Goal: Transaction & Acquisition: Obtain resource

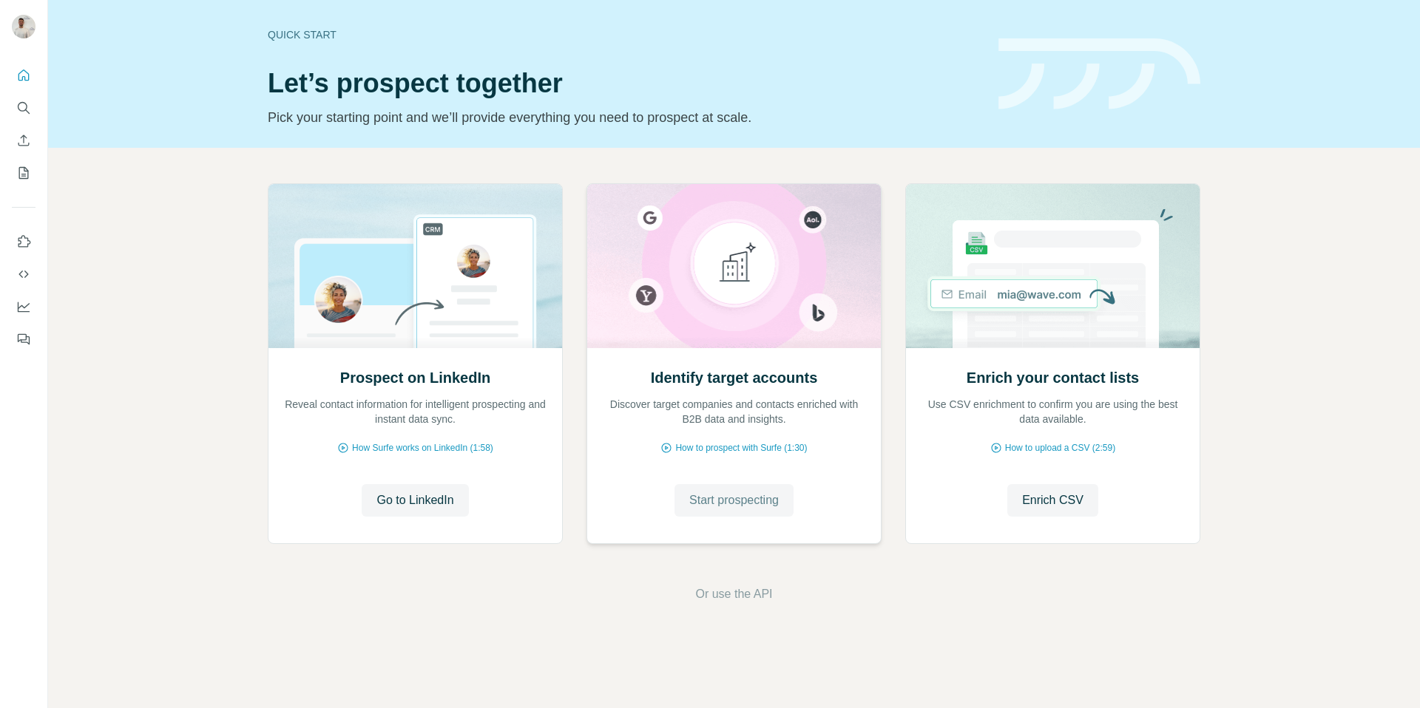
click at [769, 501] on span "Start prospecting" at bounding box center [733, 501] width 89 height 18
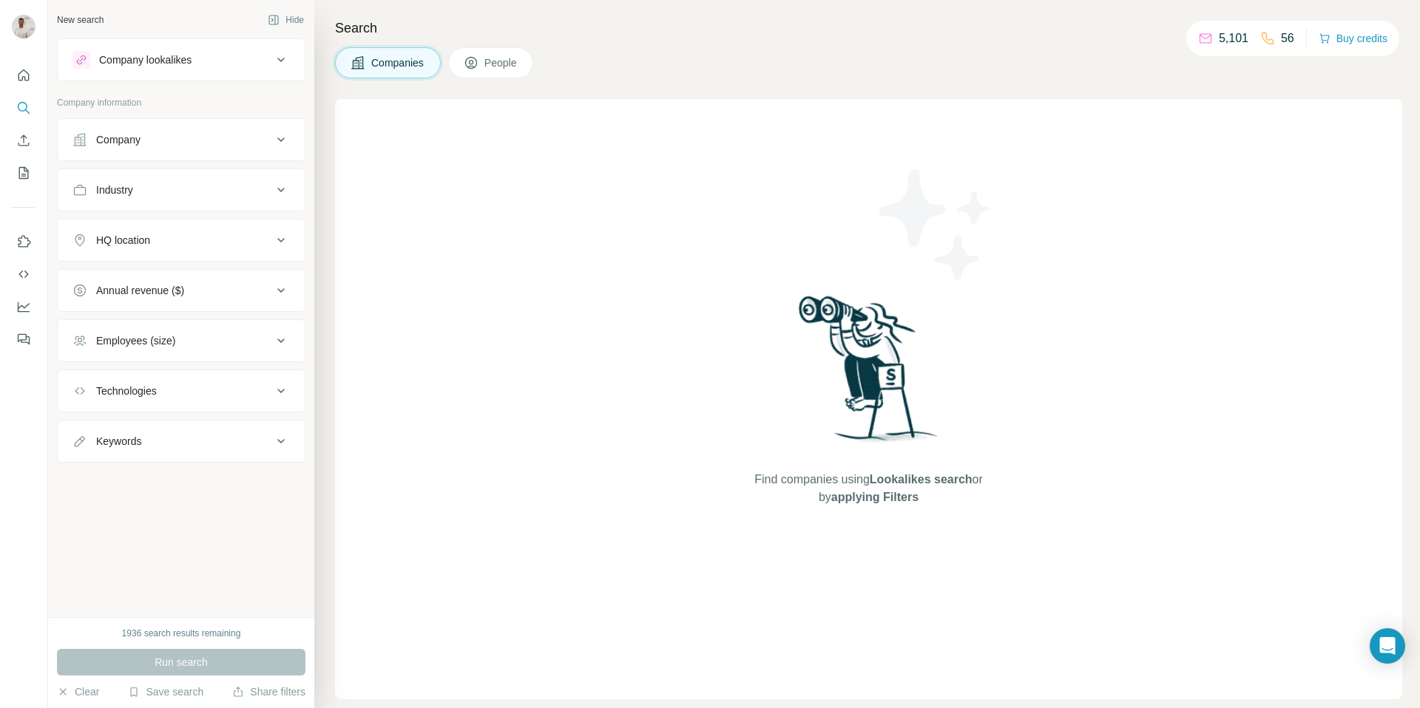
click at [177, 152] on button "Company" at bounding box center [181, 139] width 247 height 35
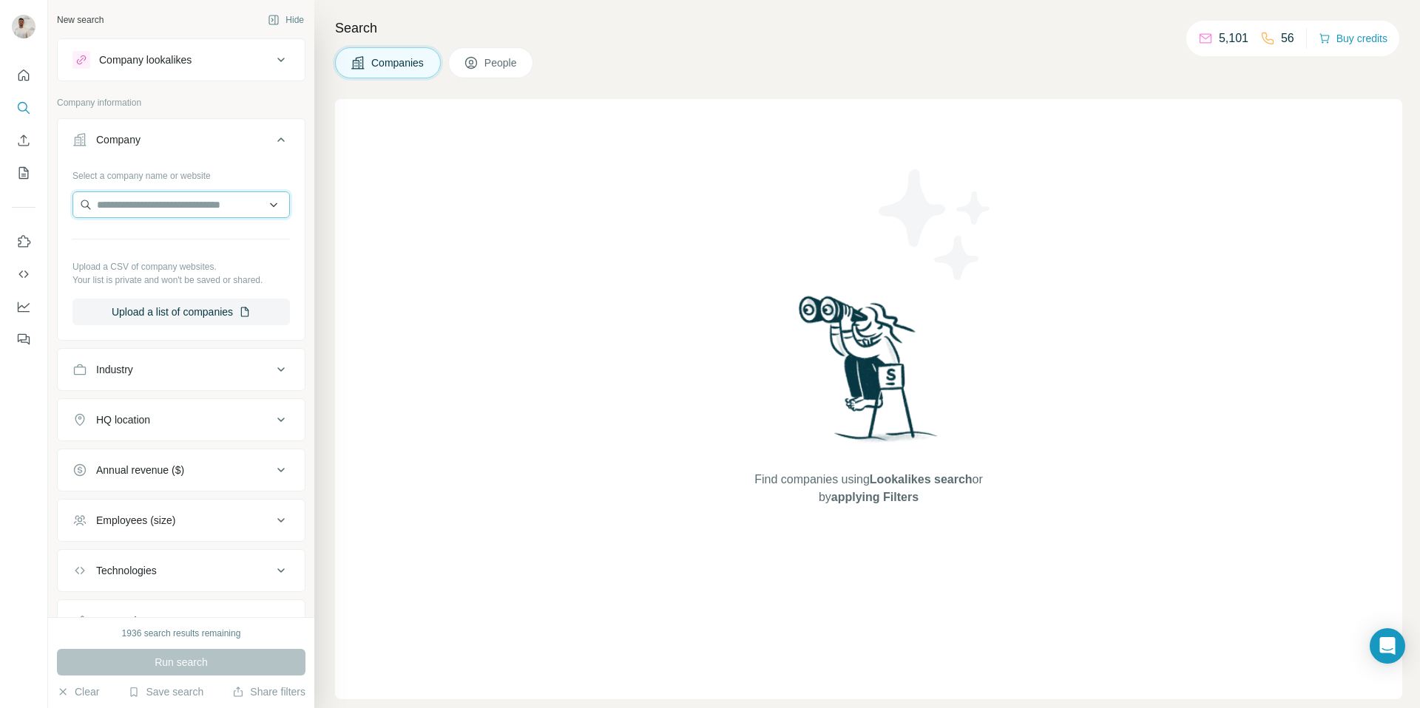
click at [176, 197] on input "text" at bounding box center [180, 204] width 217 height 27
paste input "**********"
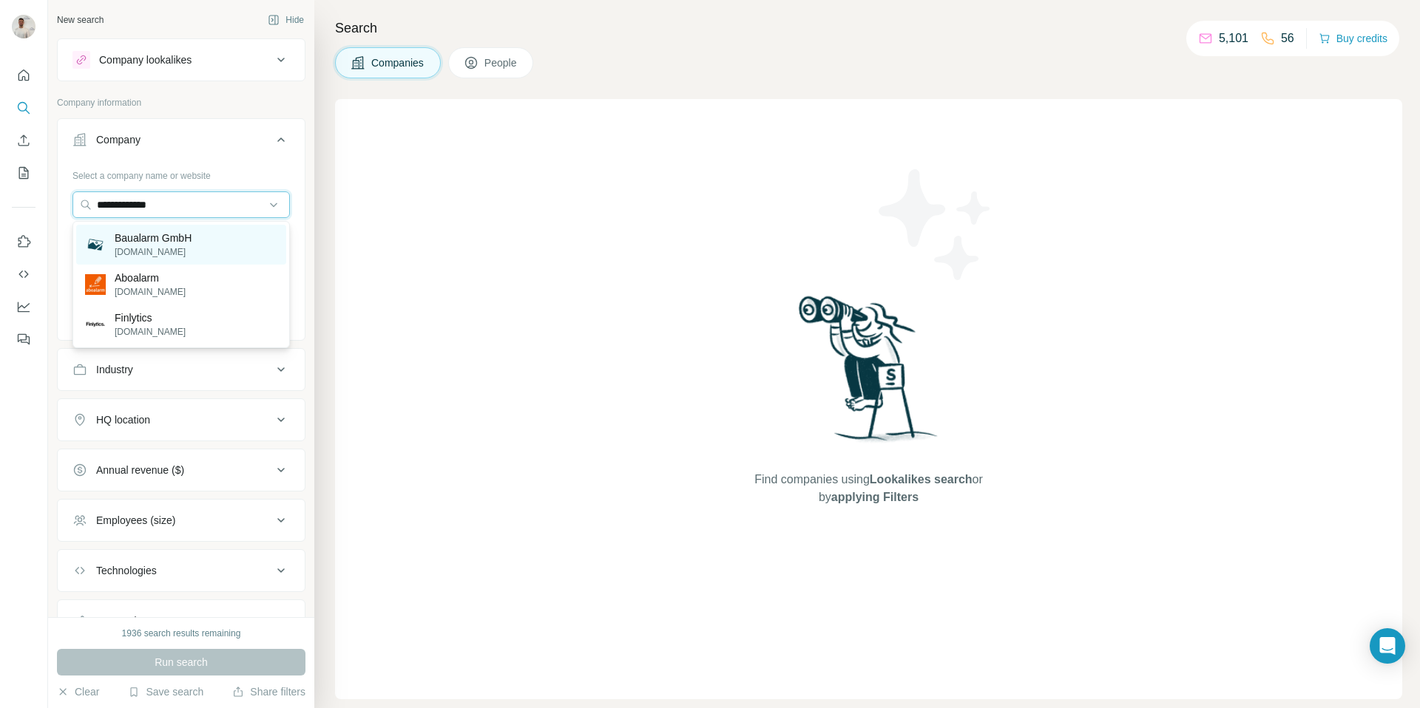
type input "**********"
click at [180, 241] on p "Baualarm GmbH" at bounding box center [153, 238] width 77 height 15
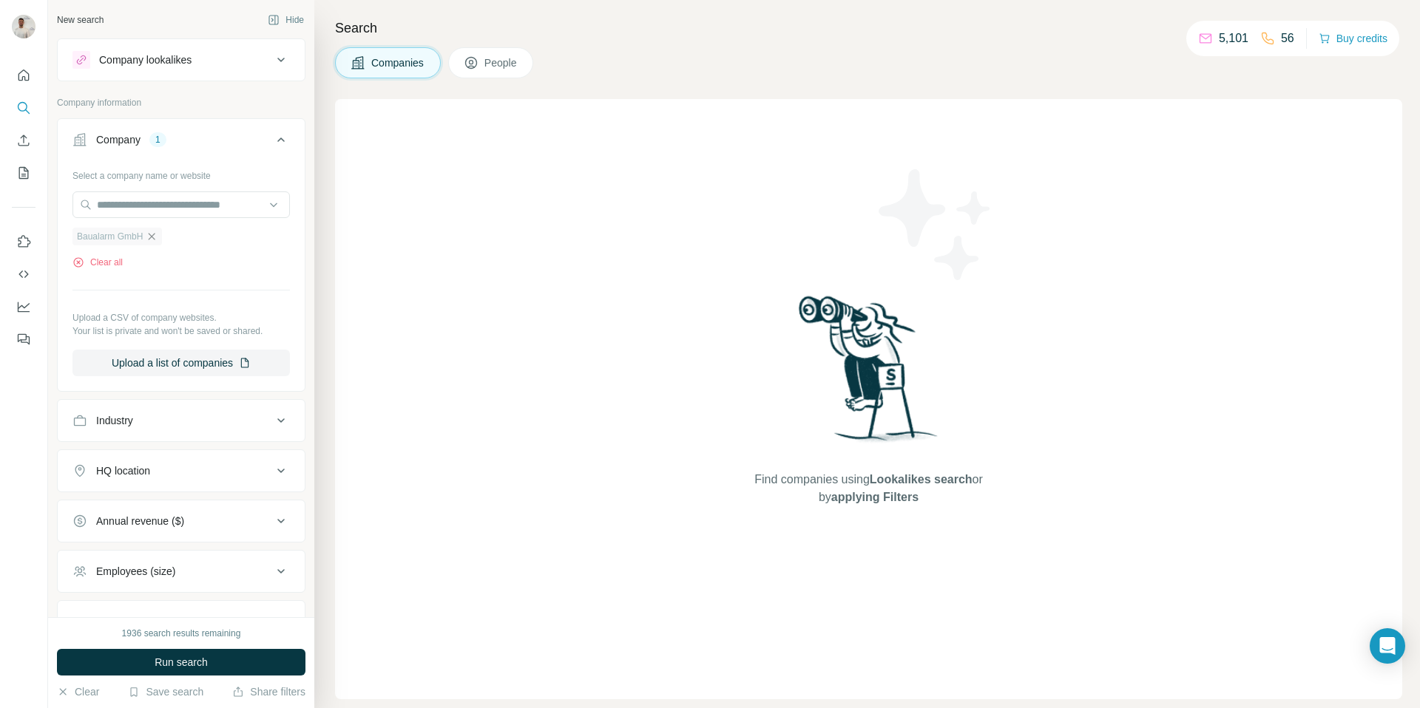
click at [156, 240] on icon "button" at bounding box center [152, 237] width 12 height 12
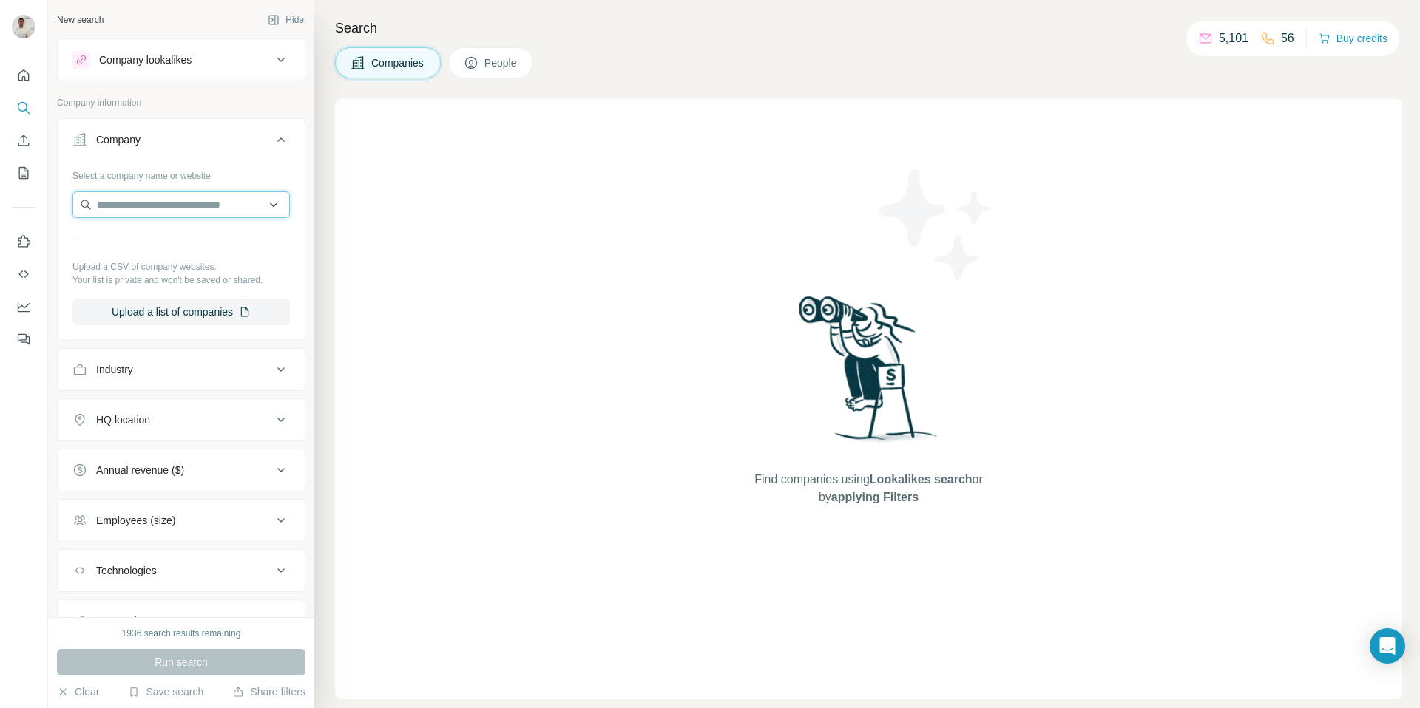
click at [176, 212] on input "text" at bounding box center [180, 204] width 217 height 27
paste input "**********"
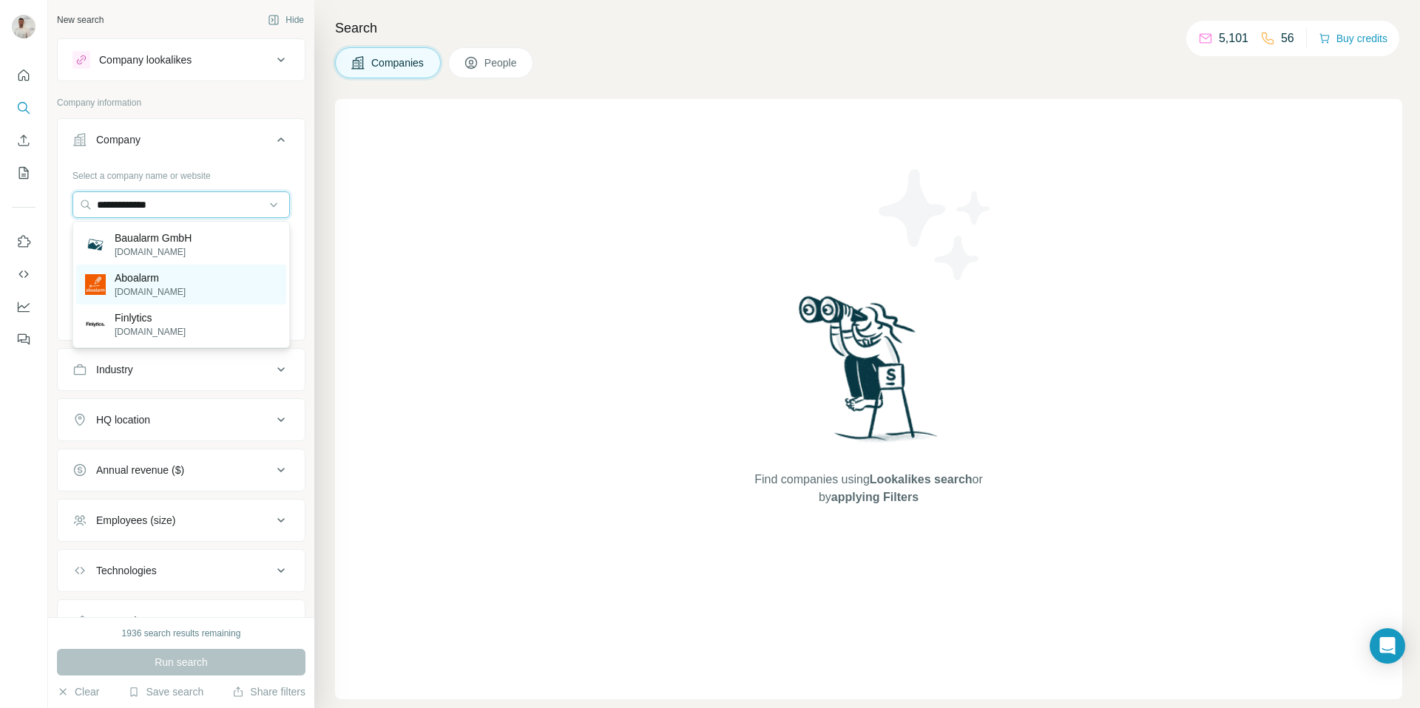
type input "**********"
click at [152, 291] on p "[DOMAIN_NAME]" at bounding box center [150, 291] width 71 height 13
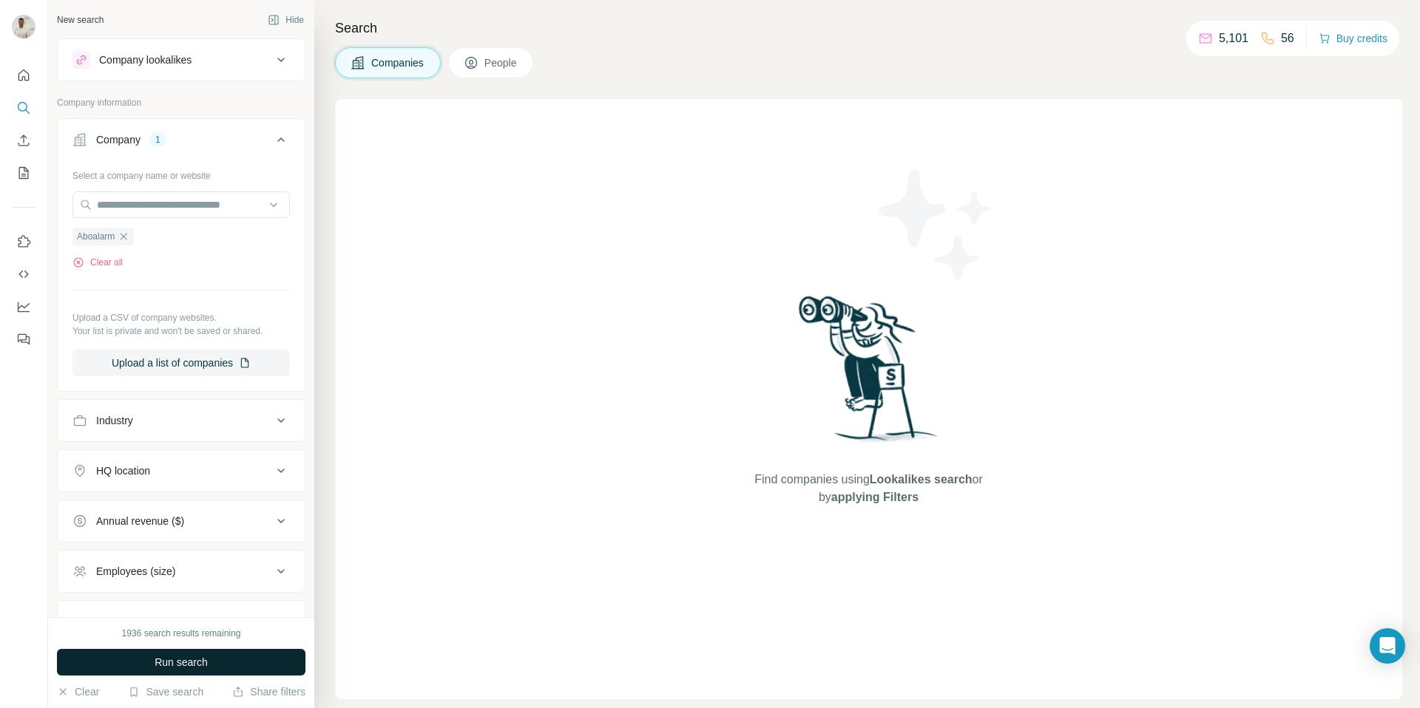
click at [274, 665] on button "Run search" at bounding box center [181, 662] width 248 height 27
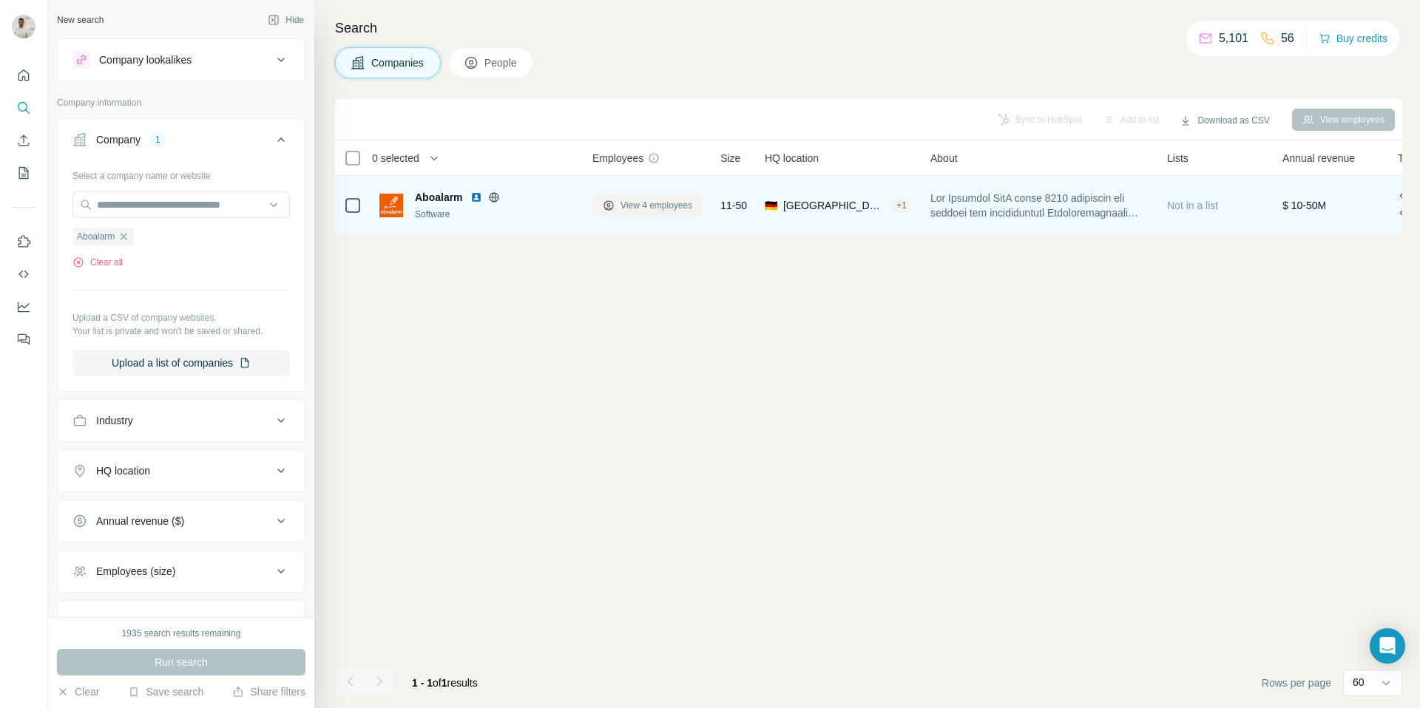
click at [665, 203] on span "View 4 employees" at bounding box center [656, 205] width 72 height 13
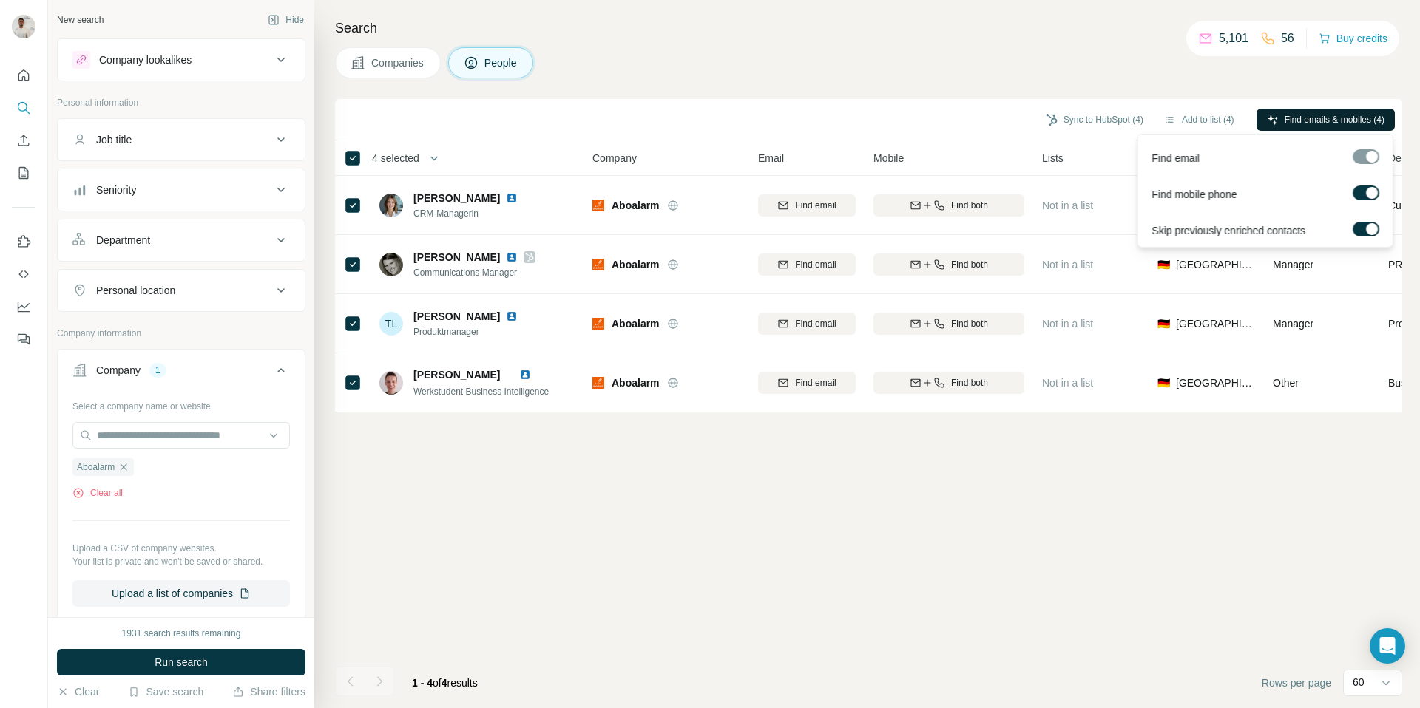
click at [1275, 116] on button "Find emails & mobiles (4)" at bounding box center [1325, 120] width 138 height 22
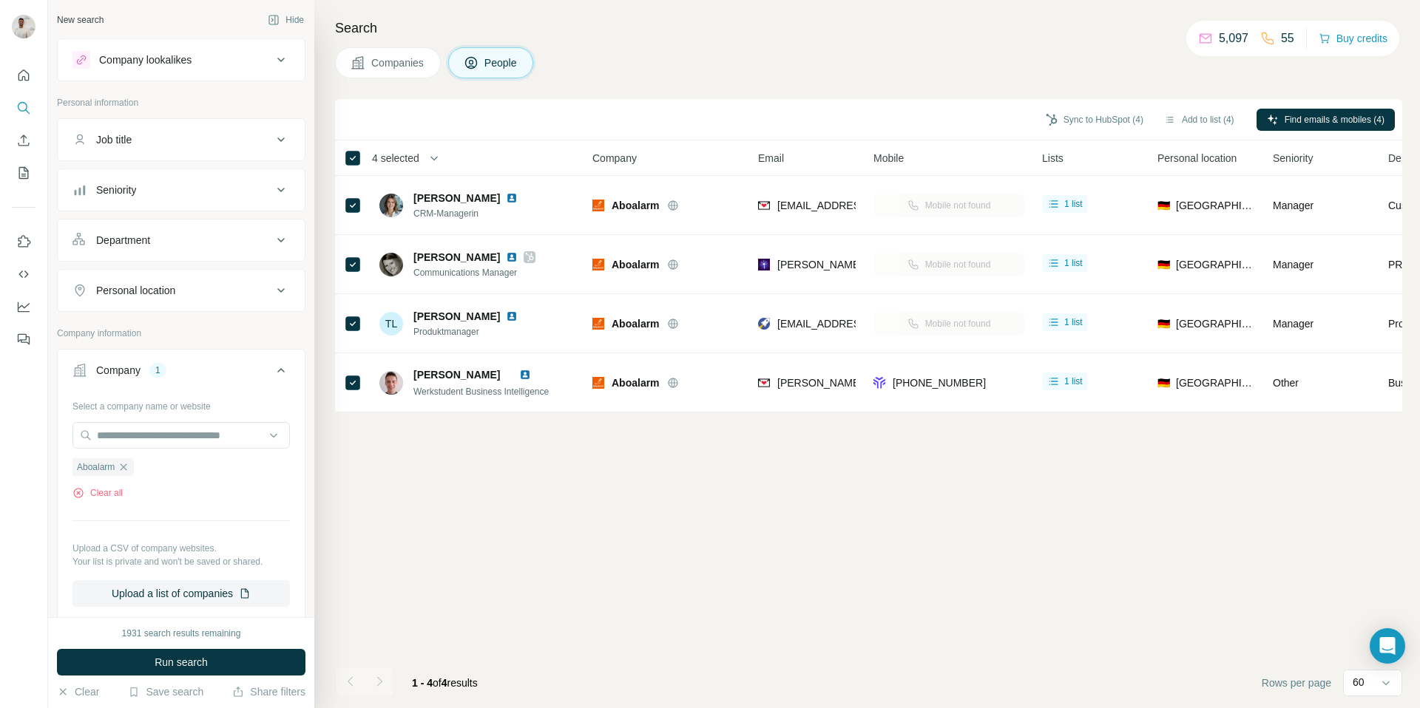
click at [862, 136] on div "Sync to HubSpot (4) Add to list (4) Find emails & mobiles (4)" at bounding box center [868, 119] width 1067 height 41
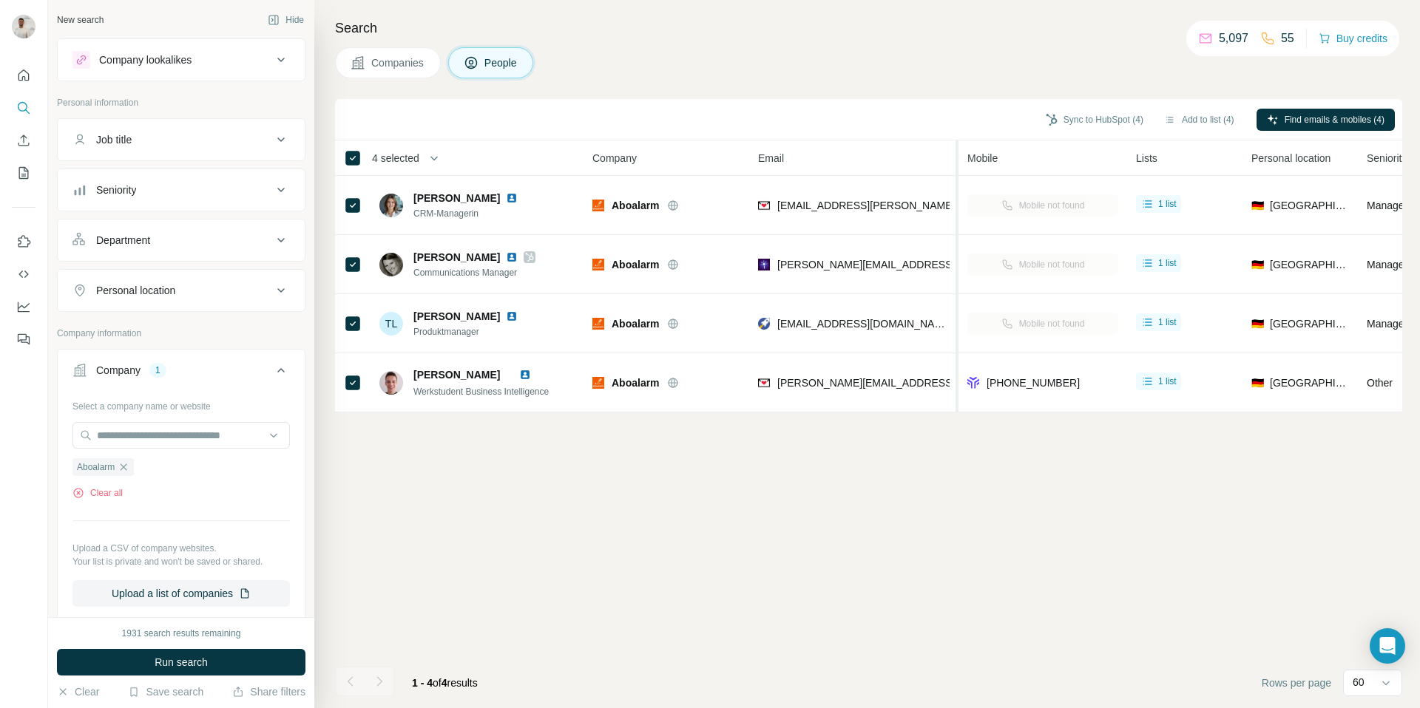
drag, startPoint x: 861, startPoint y: 163, endPoint x: 963, endPoint y: 160, distance: 102.1
click at [0, 0] on tr "4 selected People Company Email Mobile Lists Personal location Seniority Depart…" at bounding box center [0, 0] width 0 height 0
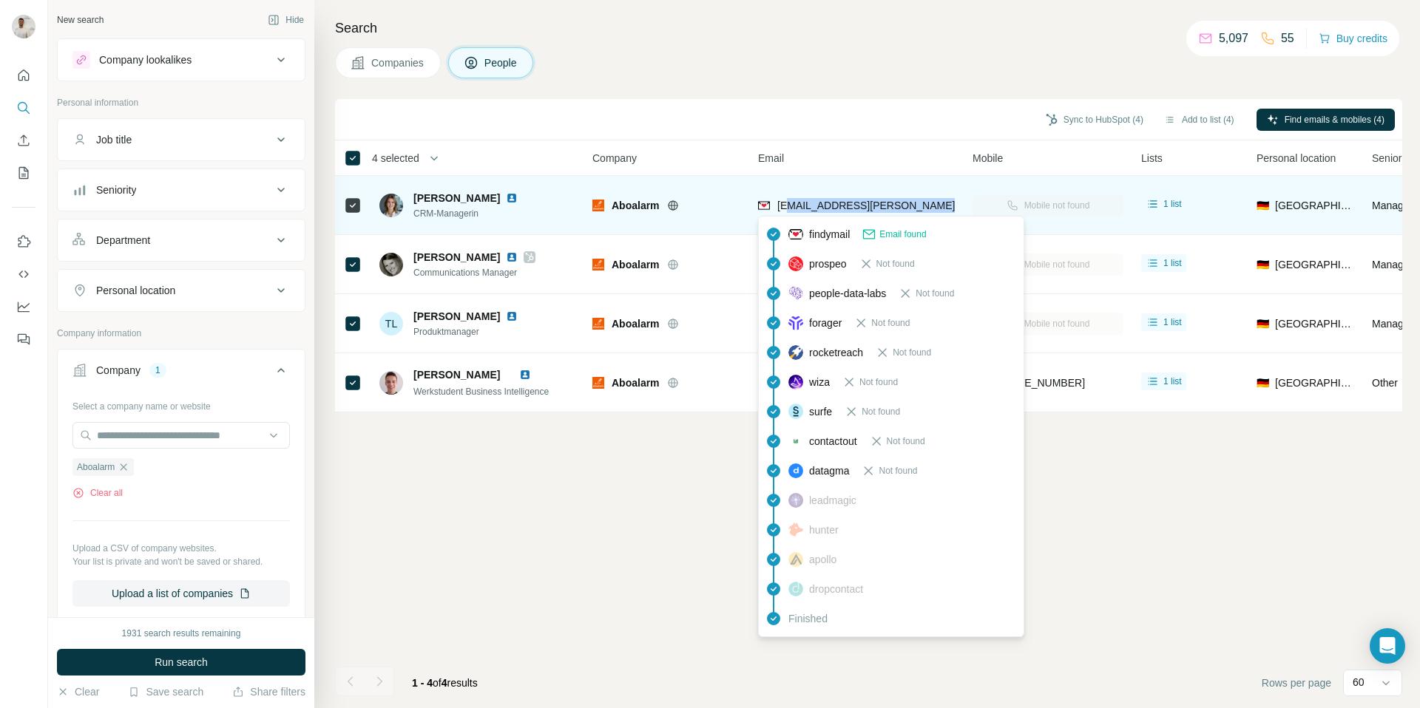
drag, startPoint x: 932, startPoint y: 203, endPoint x: 784, endPoint y: 201, distance: 147.9
click at [784, 200] on div "[EMAIL_ADDRESS][PERSON_NAME][DOMAIN_NAME]" at bounding box center [856, 205] width 197 height 41
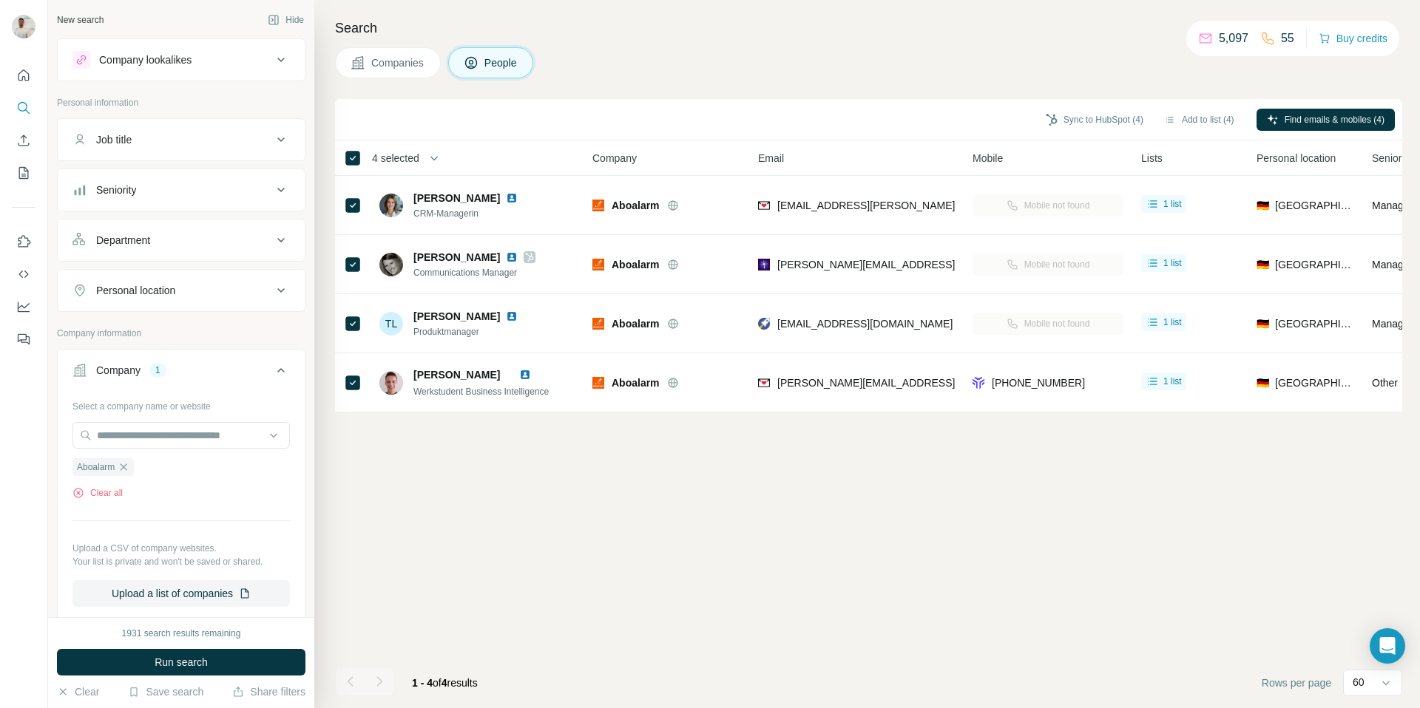
click at [844, 50] on div "Companies People" at bounding box center [868, 62] width 1067 height 31
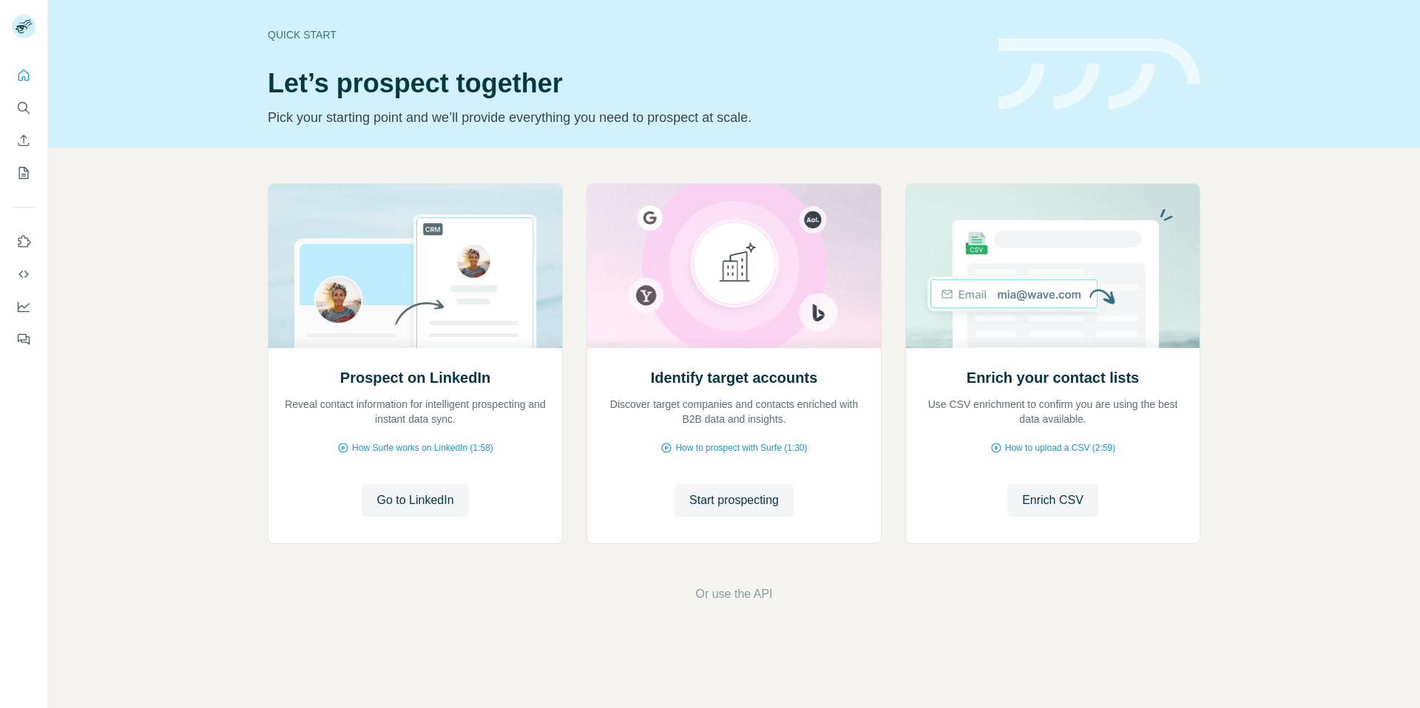
click at [744, 506] on span "Start prospecting" at bounding box center [733, 501] width 89 height 18
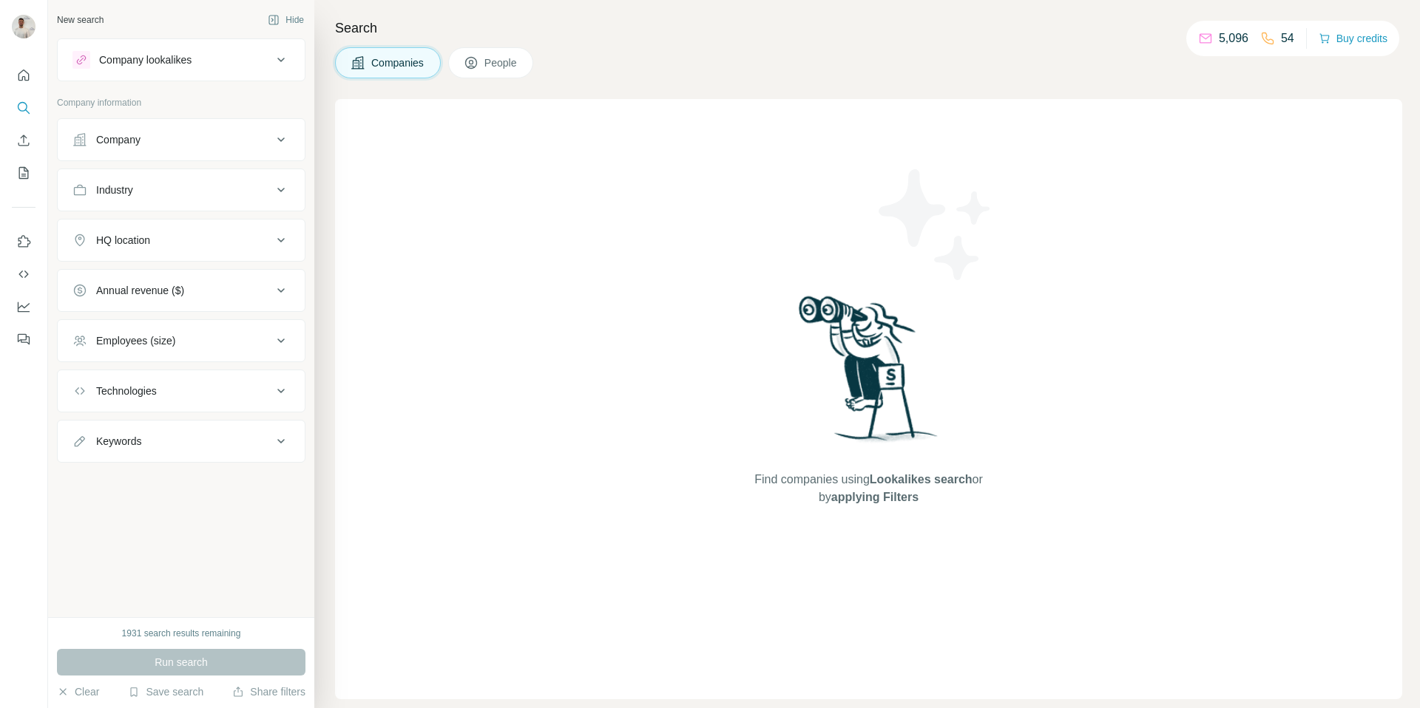
click at [229, 160] on div "Company" at bounding box center [181, 139] width 248 height 43
click at [200, 145] on div "Company" at bounding box center [172, 139] width 200 height 15
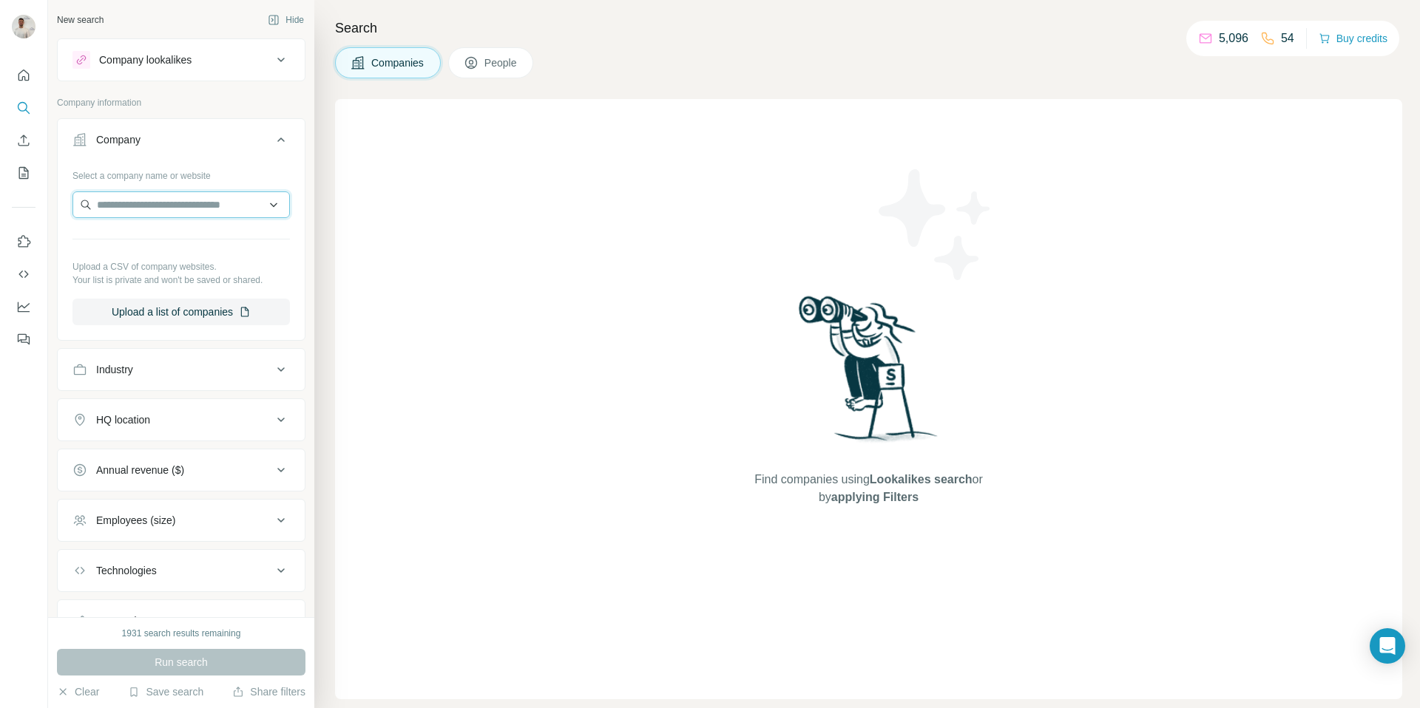
click at [174, 191] on input "text" at bounding box center [180, 204] width 217 height 27
paste input "**********"
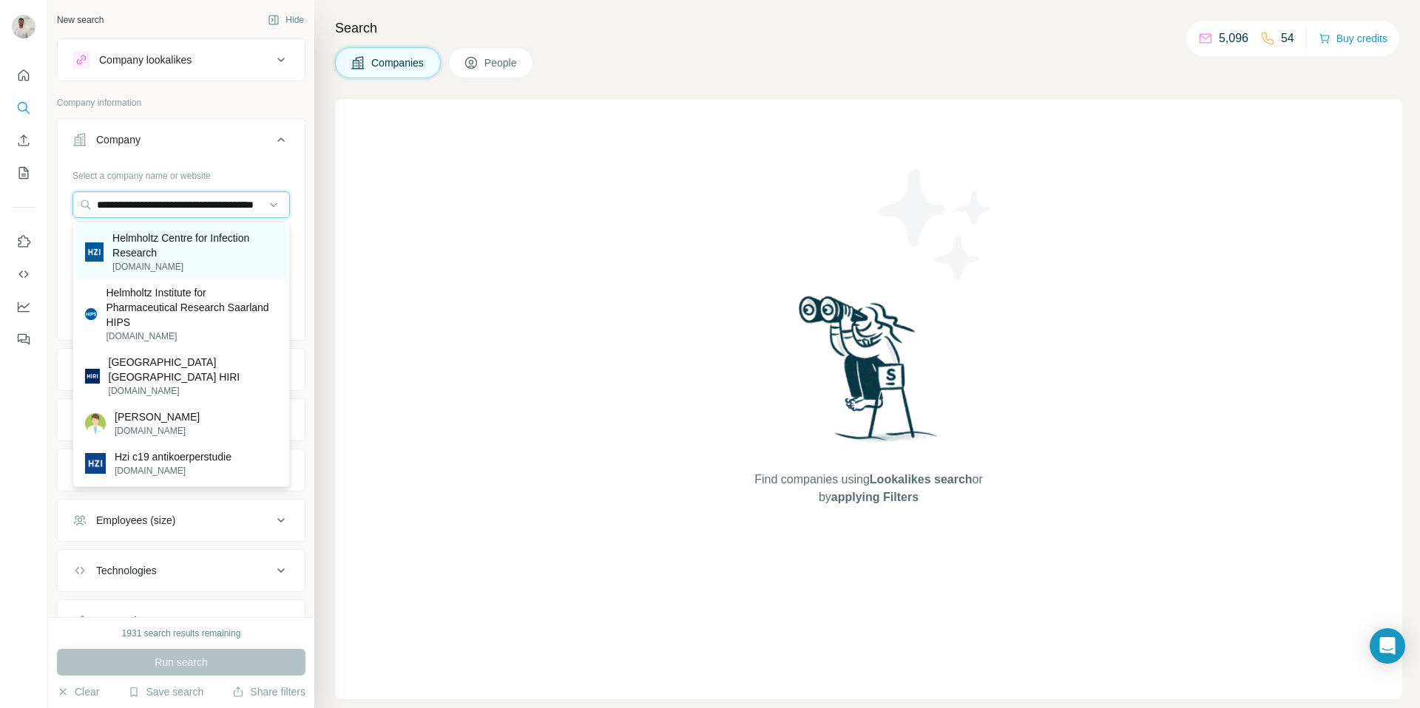
type input "**********"
click at [204, 239] on p "Helmholtz Centre for Infection Research" at bounding box center [194, 246] width 165 height 30
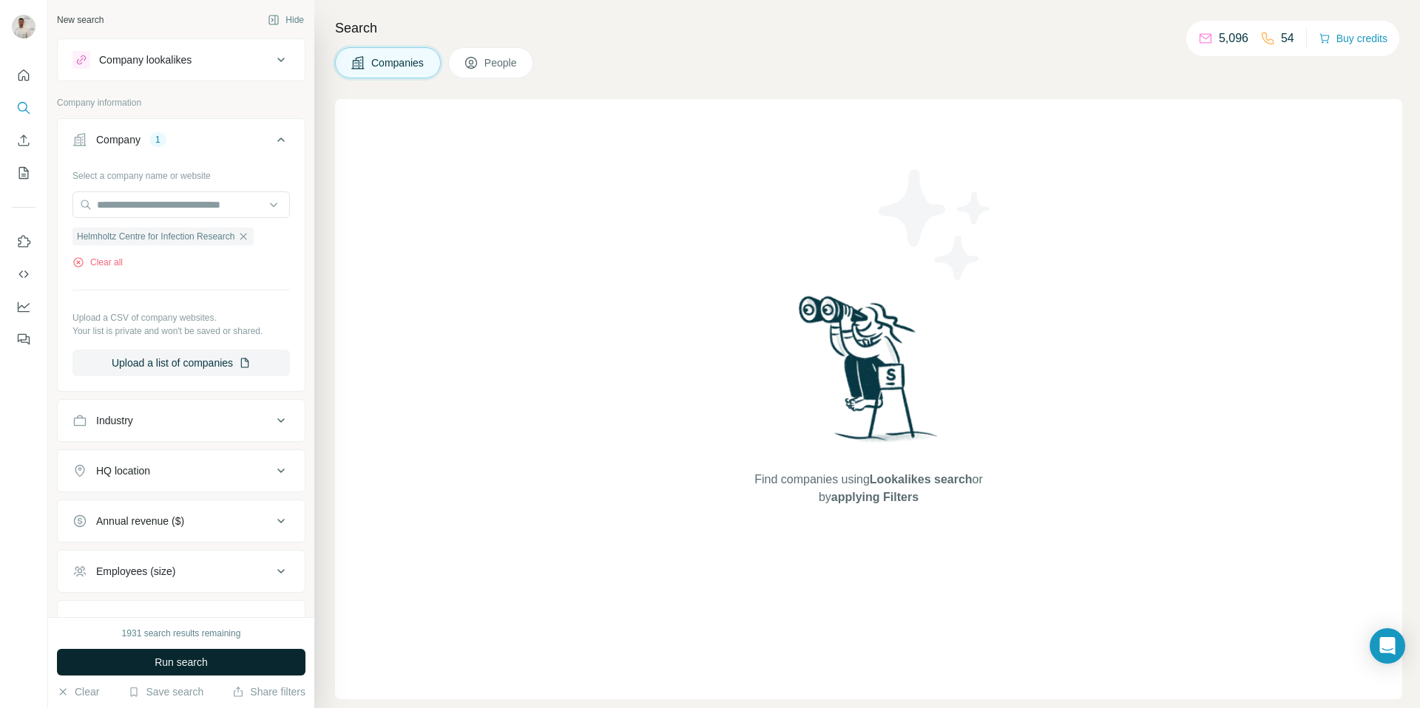
click at [157, 666] on span "Run search" at bounding box center [181, 662] width 53 height 15
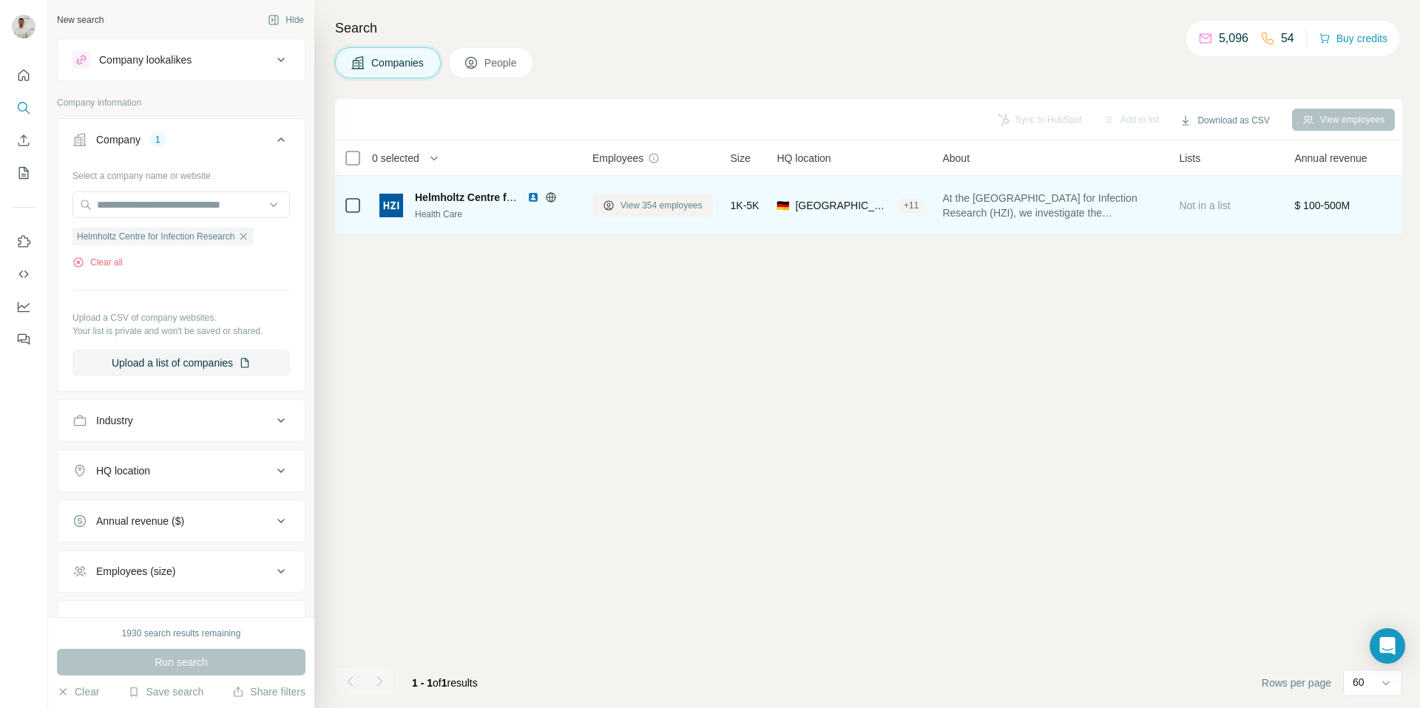
click at [667, 210] on span "View 354 employees" at bounding box center [661, 205] width 82 height 13
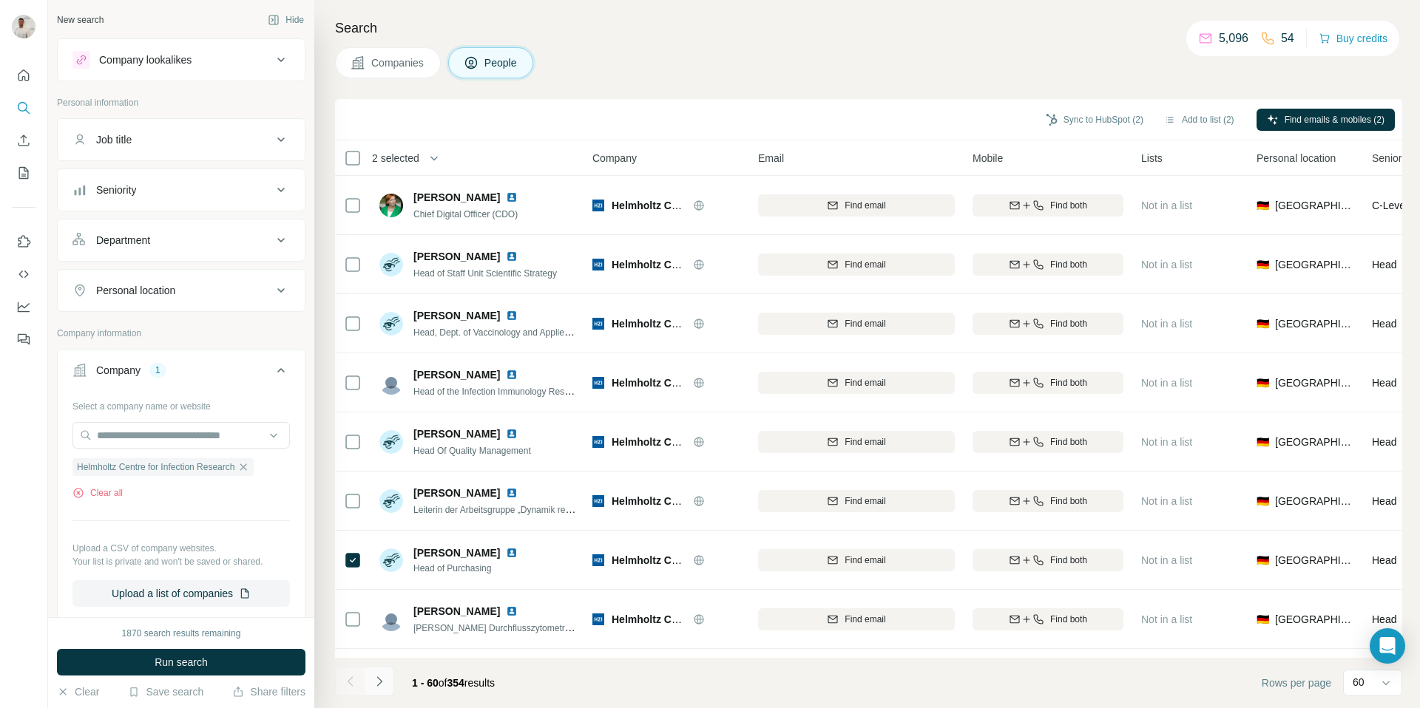
click at [390, 685] on button "Navigate to next page" at bounding box center [379, 682] width 30 height 30
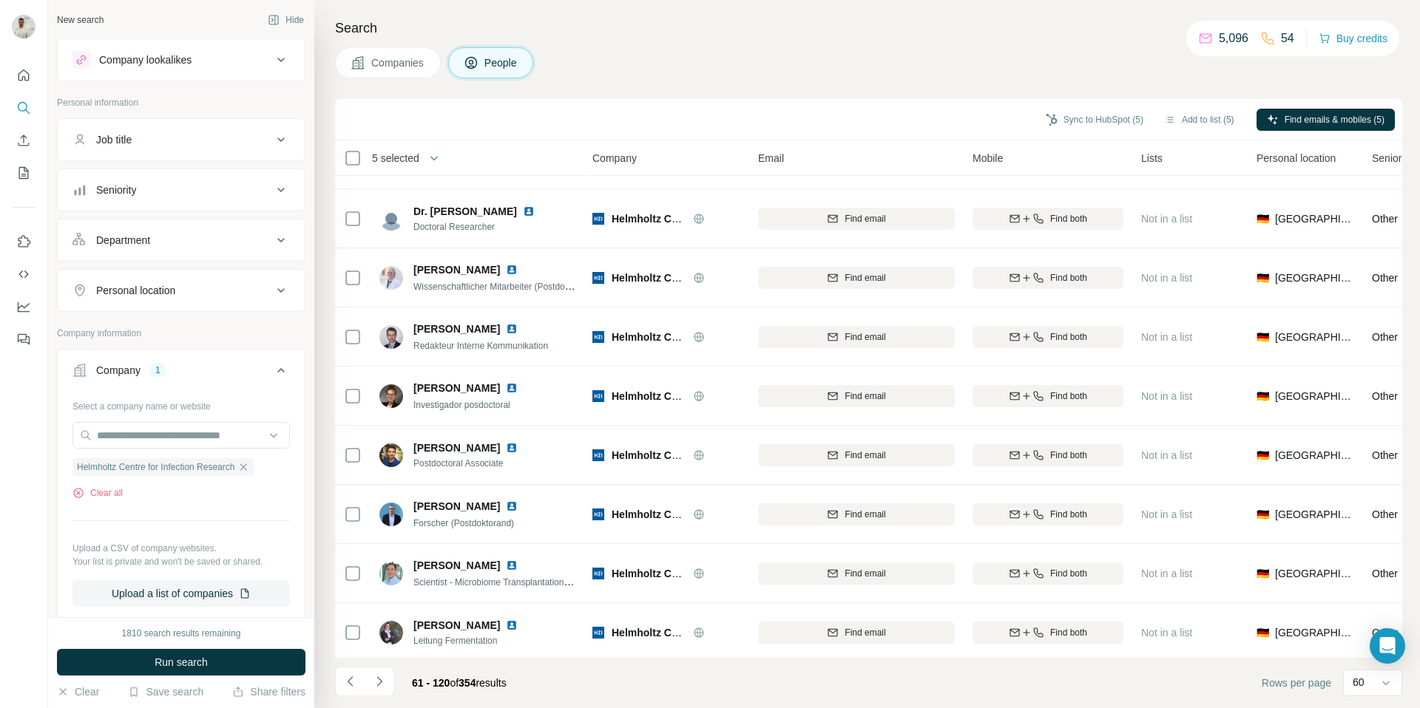
scroll to position [3067, 0]
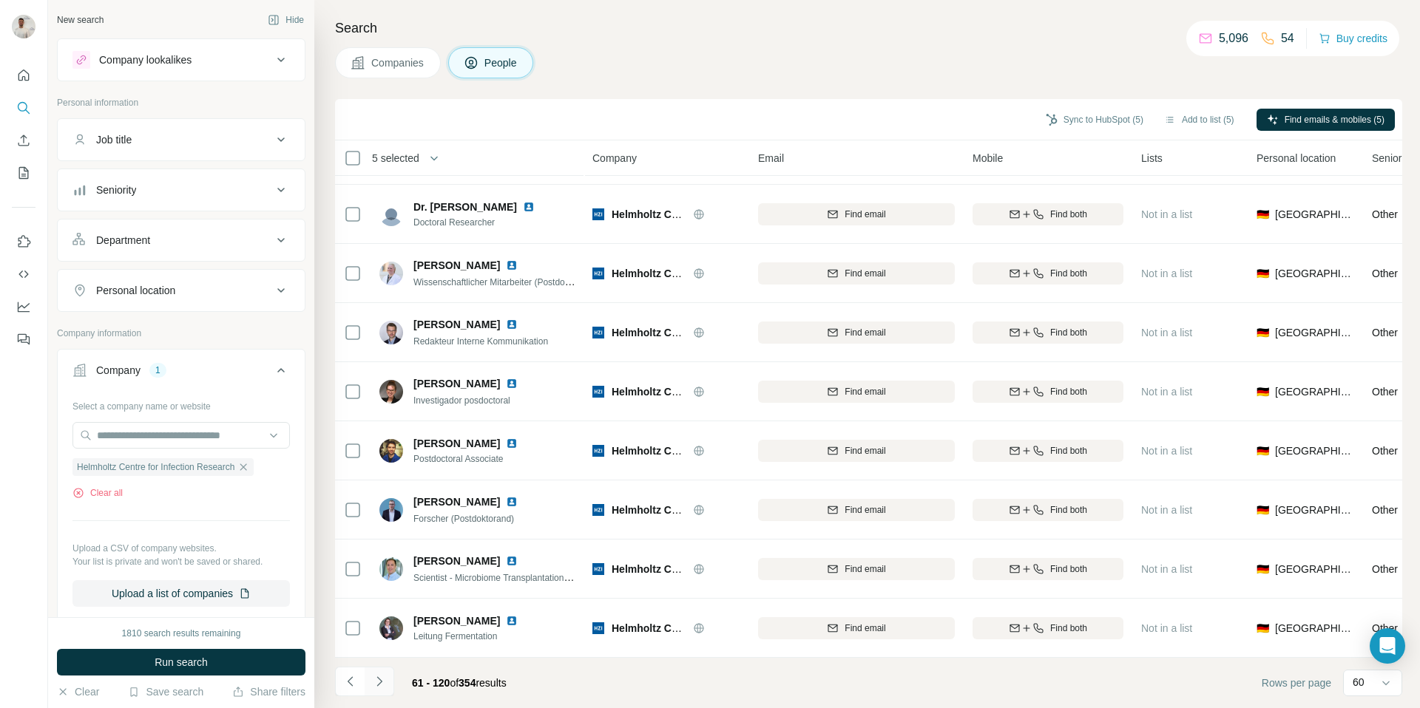
click at [376, 683] on icon "Navigate to next page" at bounding box center [379, 681] width 15 height 15
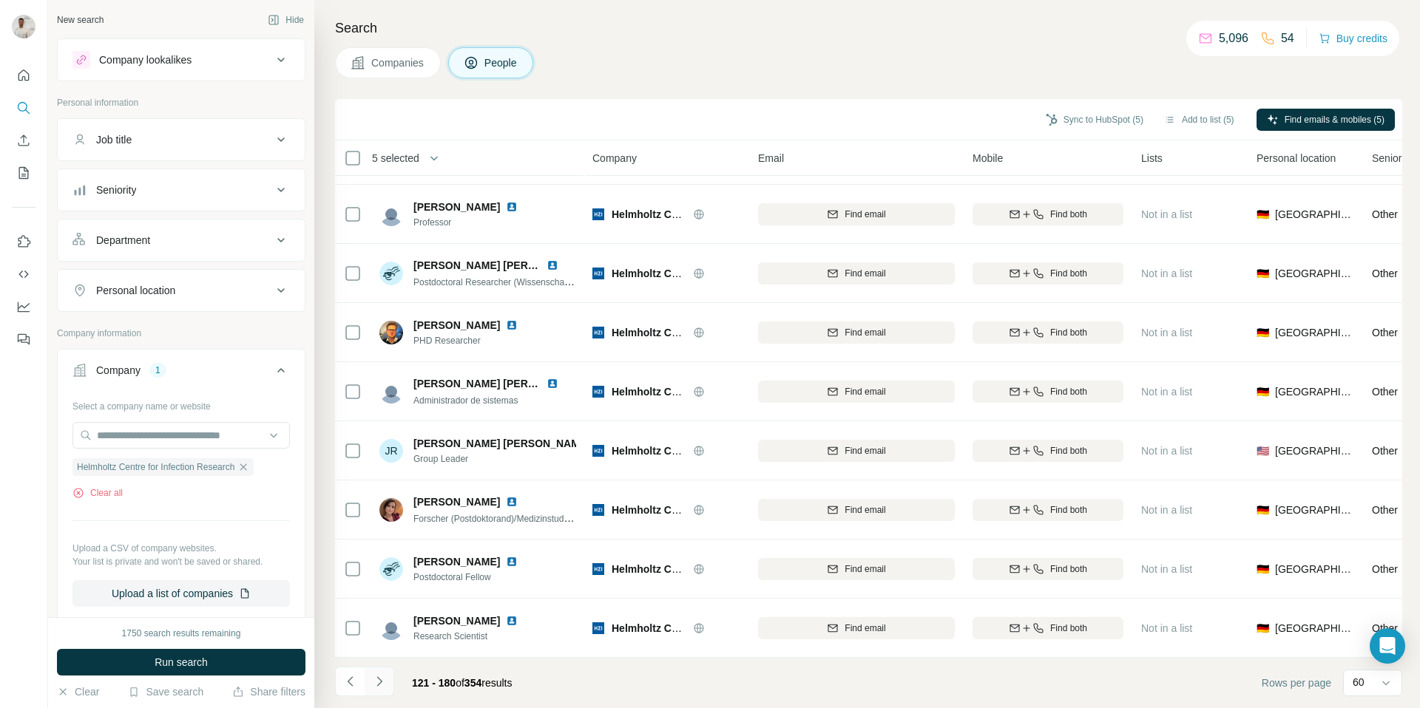
click at [383, 680] on icon "Navigate to next page" at bounding box center [379, 681] width 15 height 15
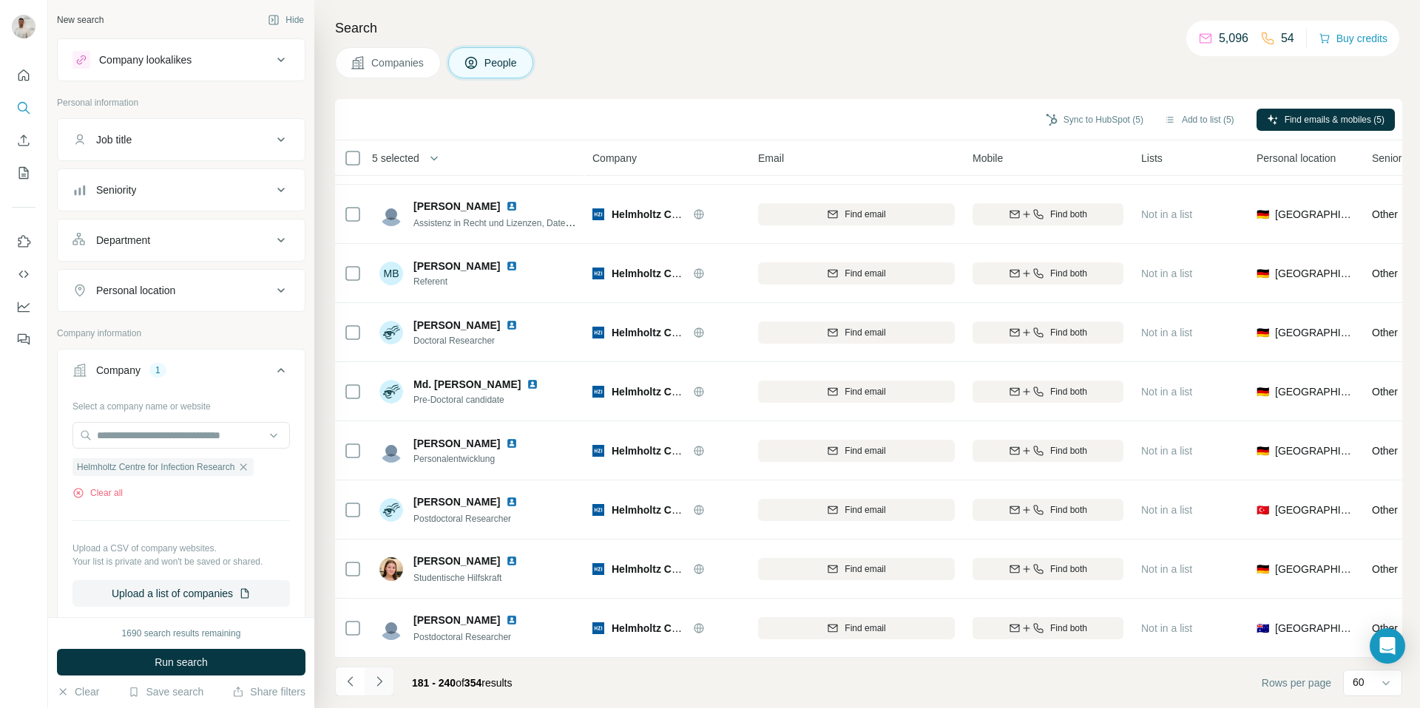
click at [382, 682] on icon "Navigate to next page" at bounding box center [379, 681] width 15 height 15
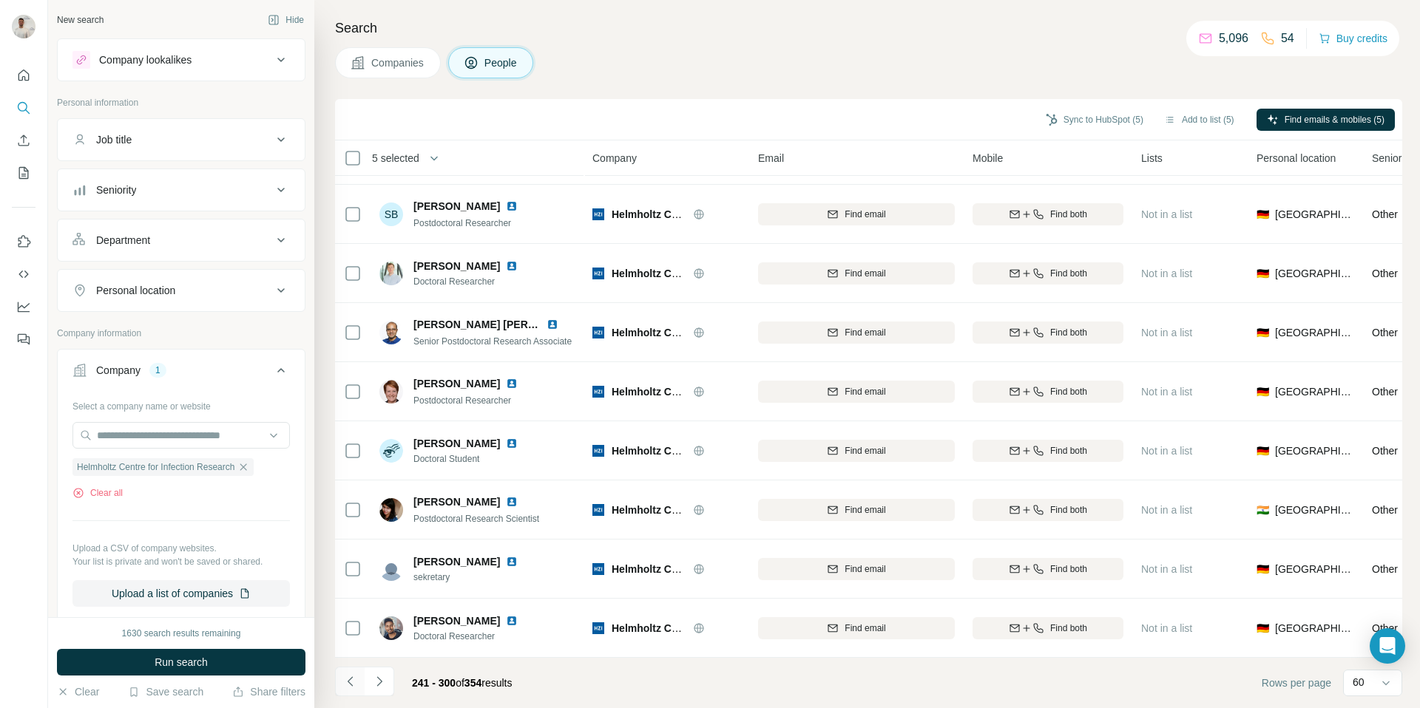
click at [350, 681] on icon "Navigate to previous page" at bounding box center [350, 681] width 15 height 15
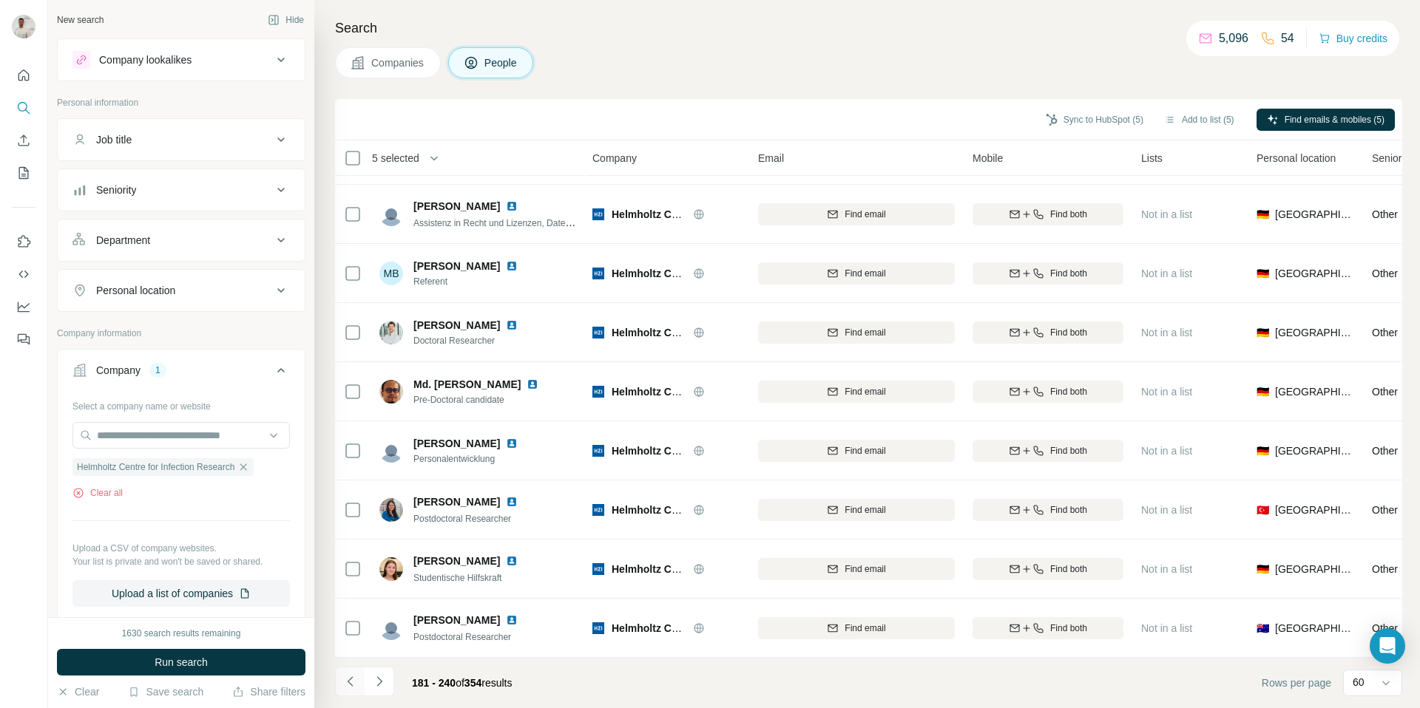
click at [350, 681] on icon "Navigate to previous page" at bounding box center [350, 681] width 15 height 15
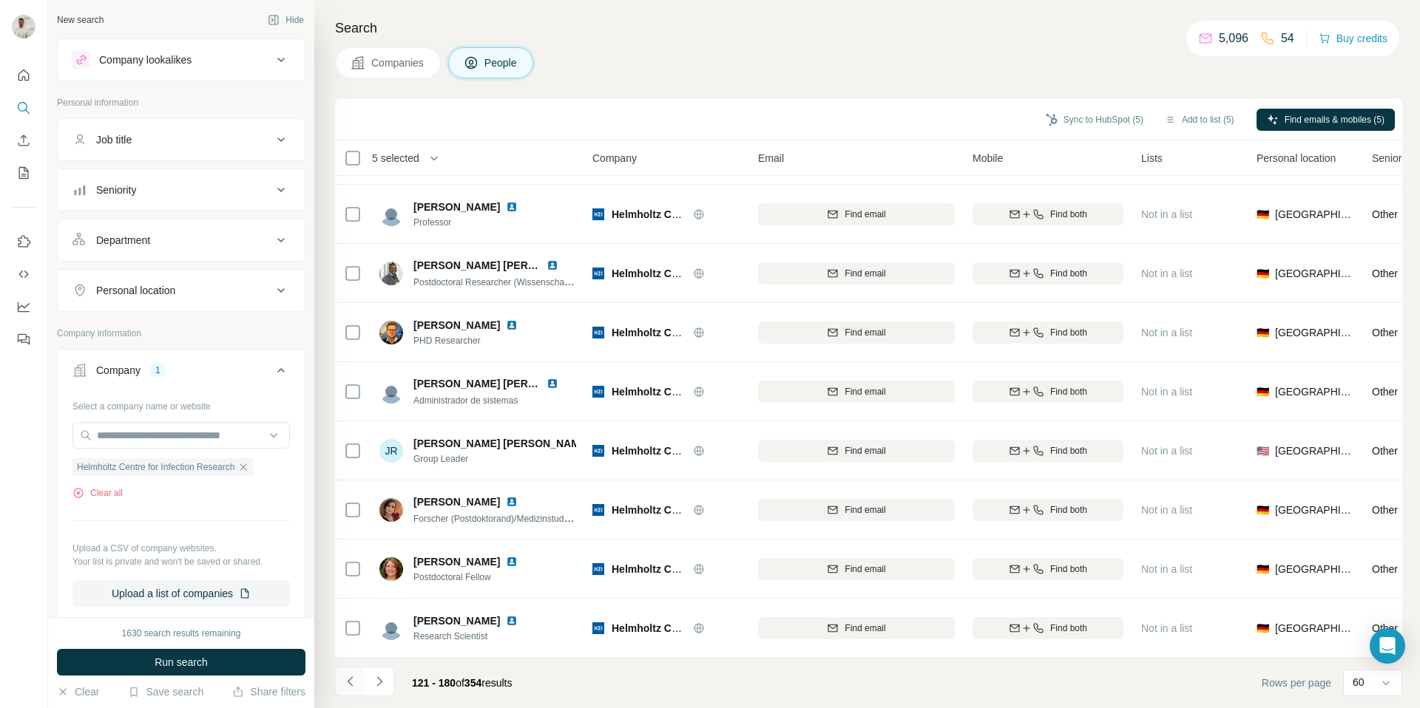
click at [350, 681] on icon "Navigate to previous page" at bounding box center [350, 681] width 15 height 15
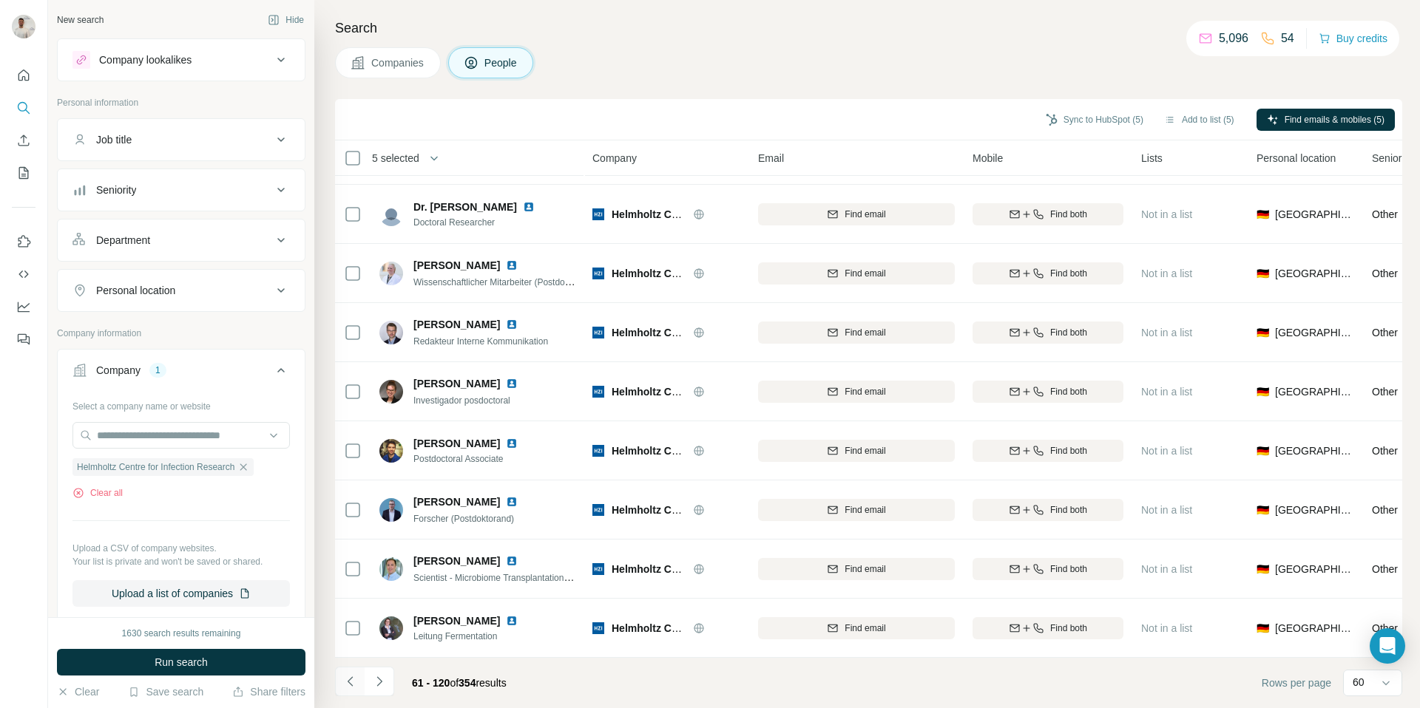
click at [350, 681] on icon "Navigate to previous page" at bounding box center [350, 681] width 15 height 15
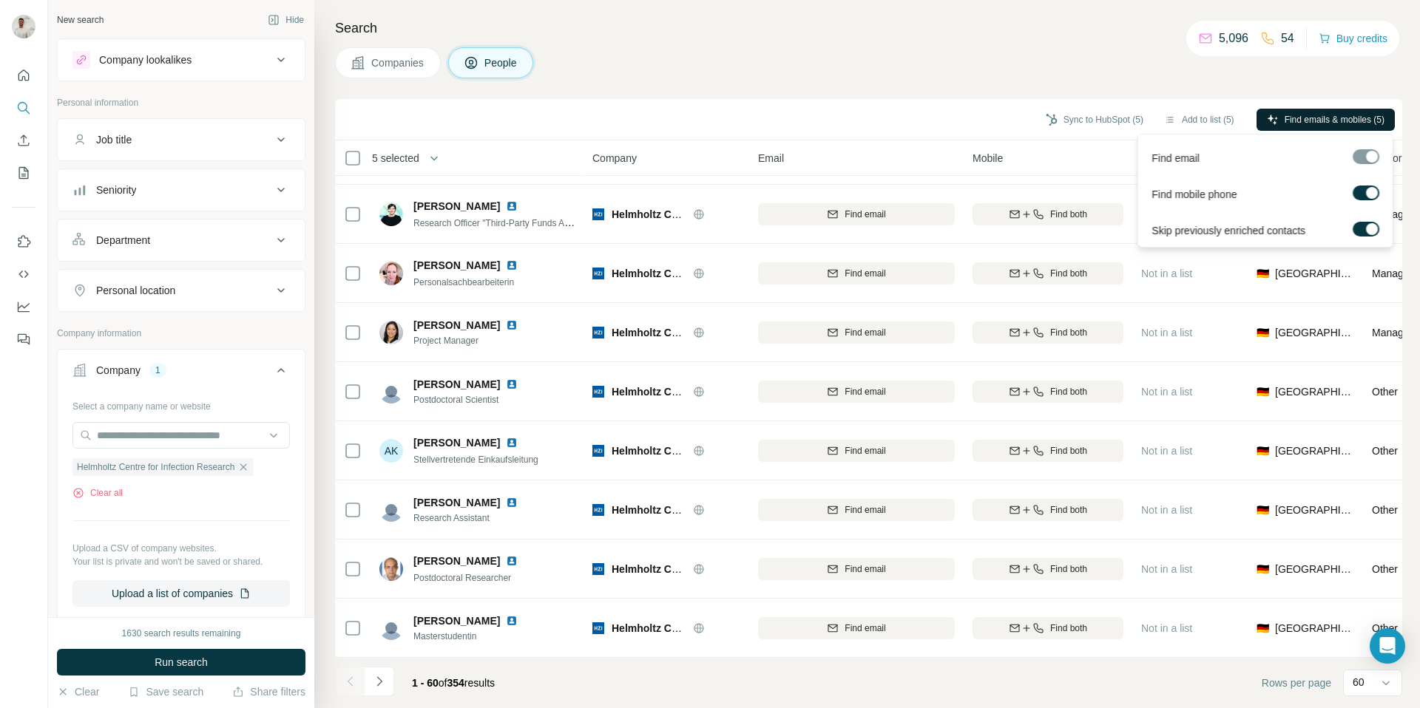
click at [1349, 115] on span "Find emails & mobiles (5)" at bounding box center [1334, 119] width 100 height 13
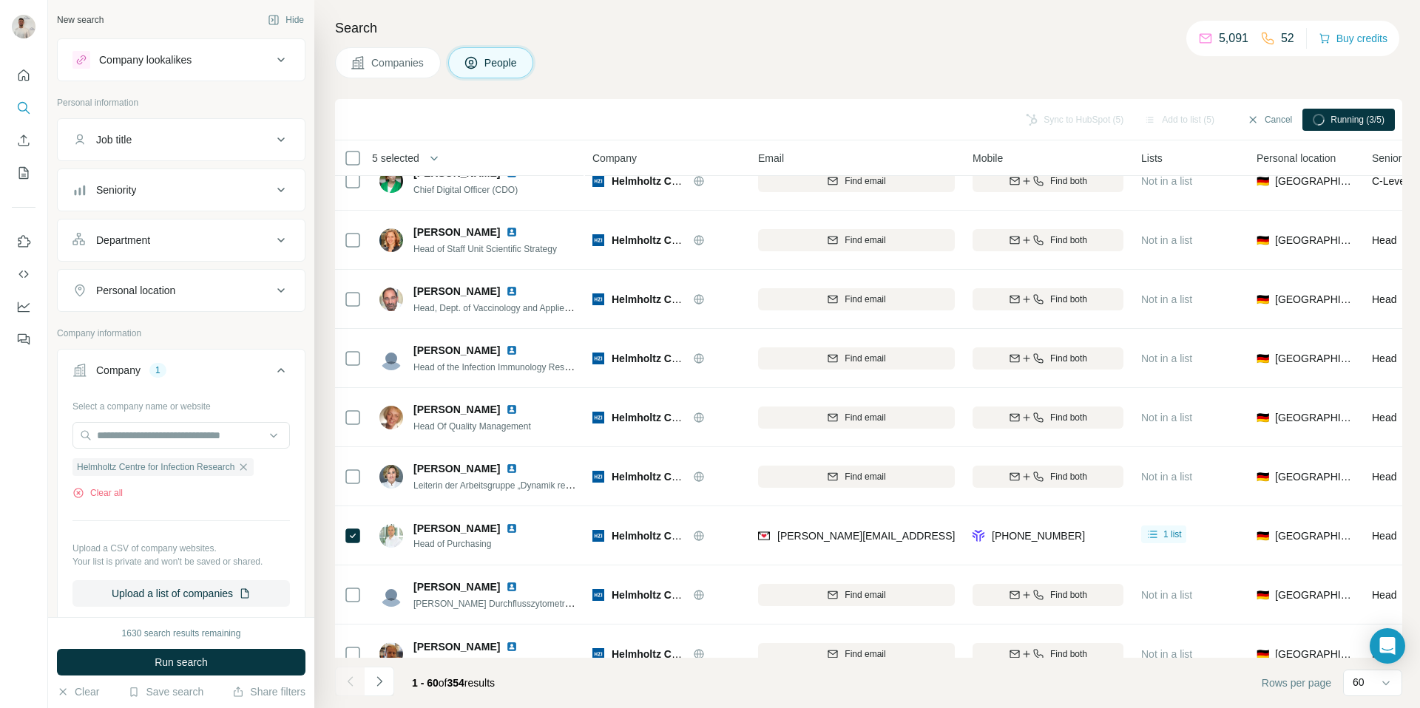
scroll to position [20, 0]
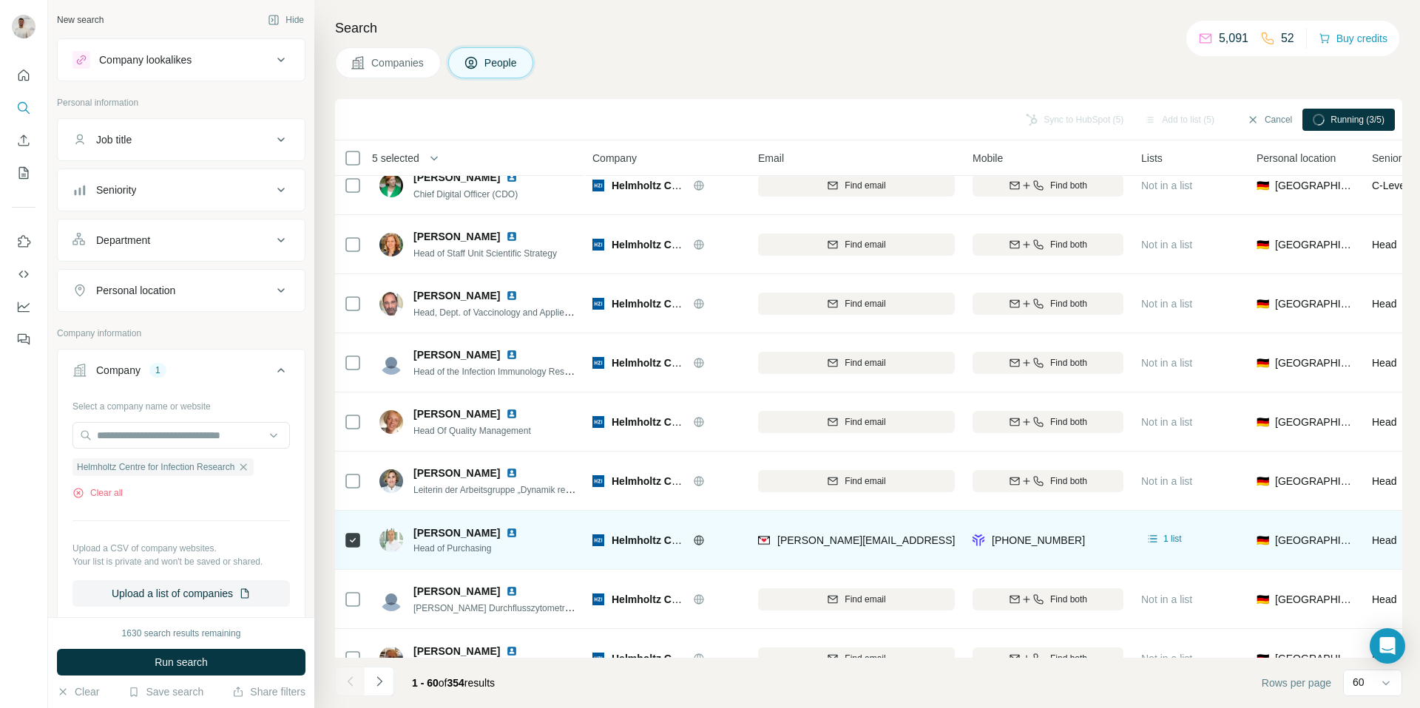
click at [506, 532] on img at bounding box center [512, 533] width 12 height 12
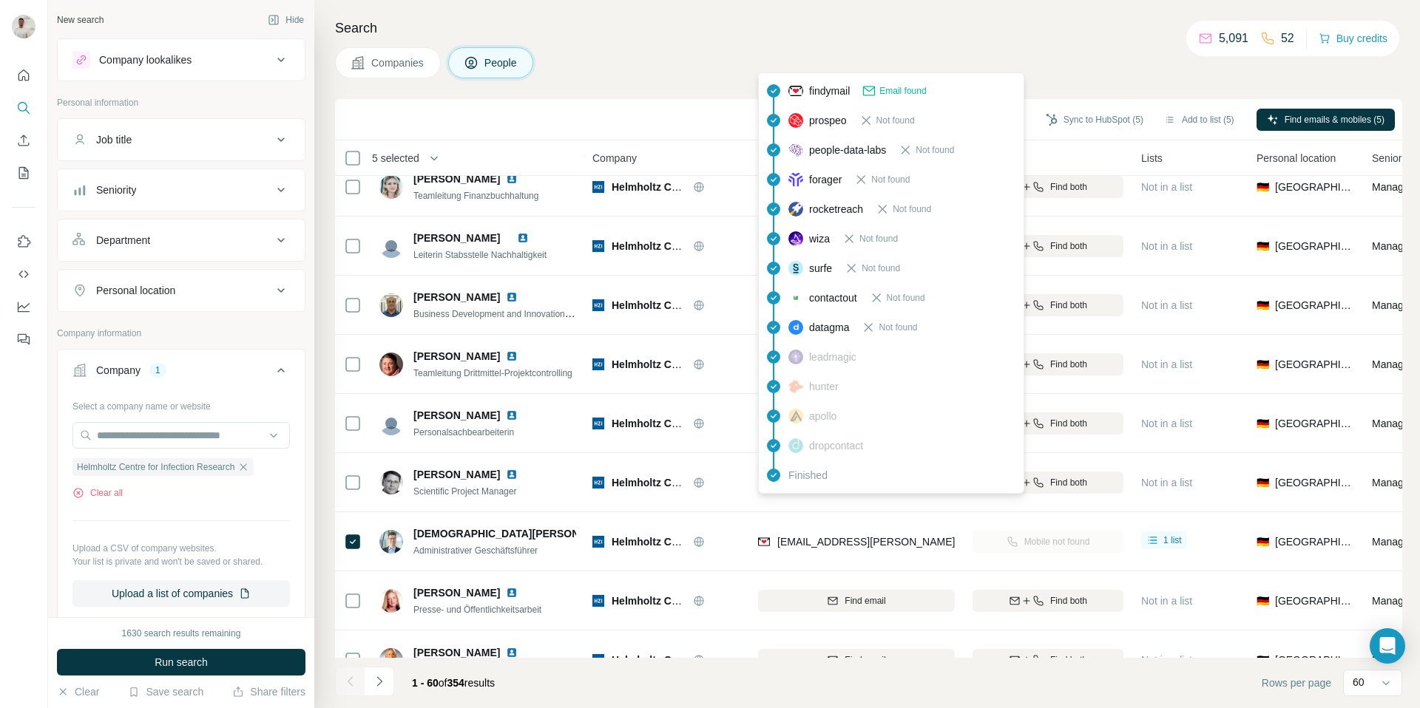
scroll to position [1380, 0]
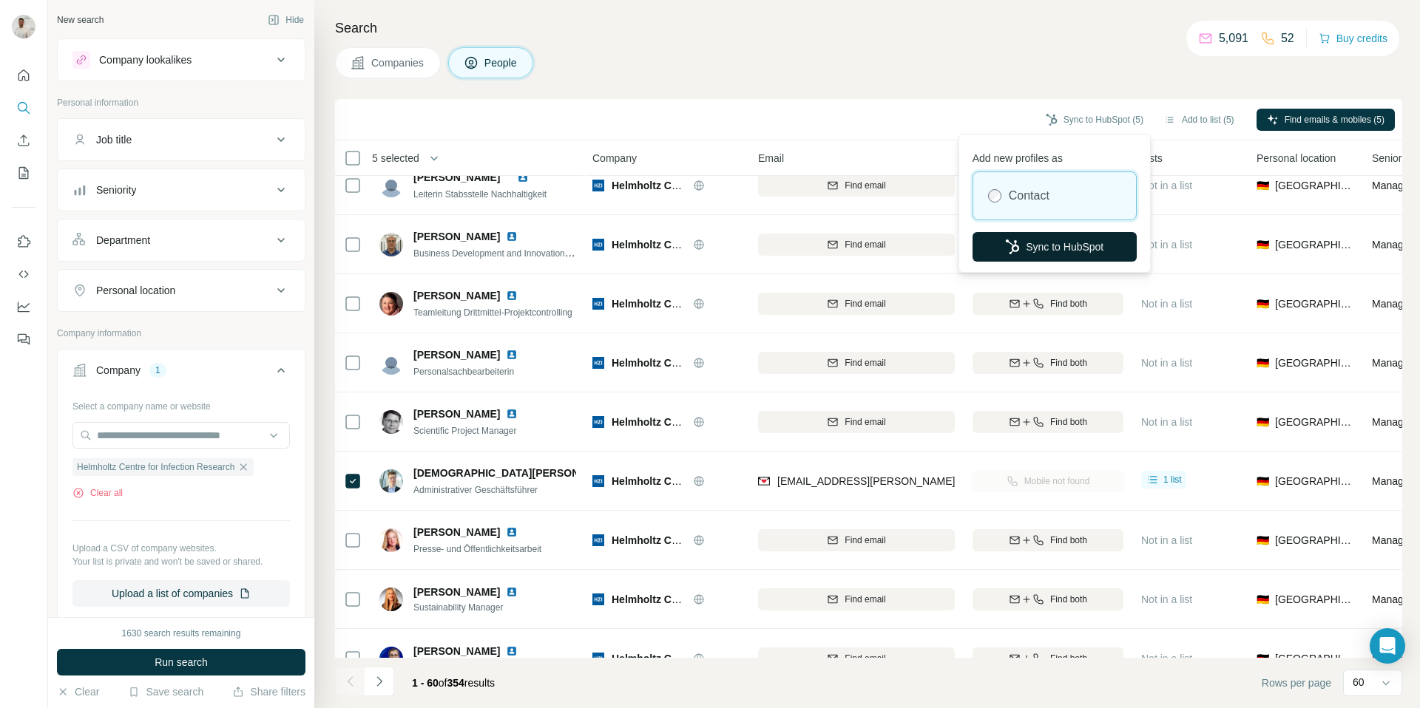
click at [1043, 251] on button "Sync to HubSpot" at bounding box center [1054, 247] width 164 height 30
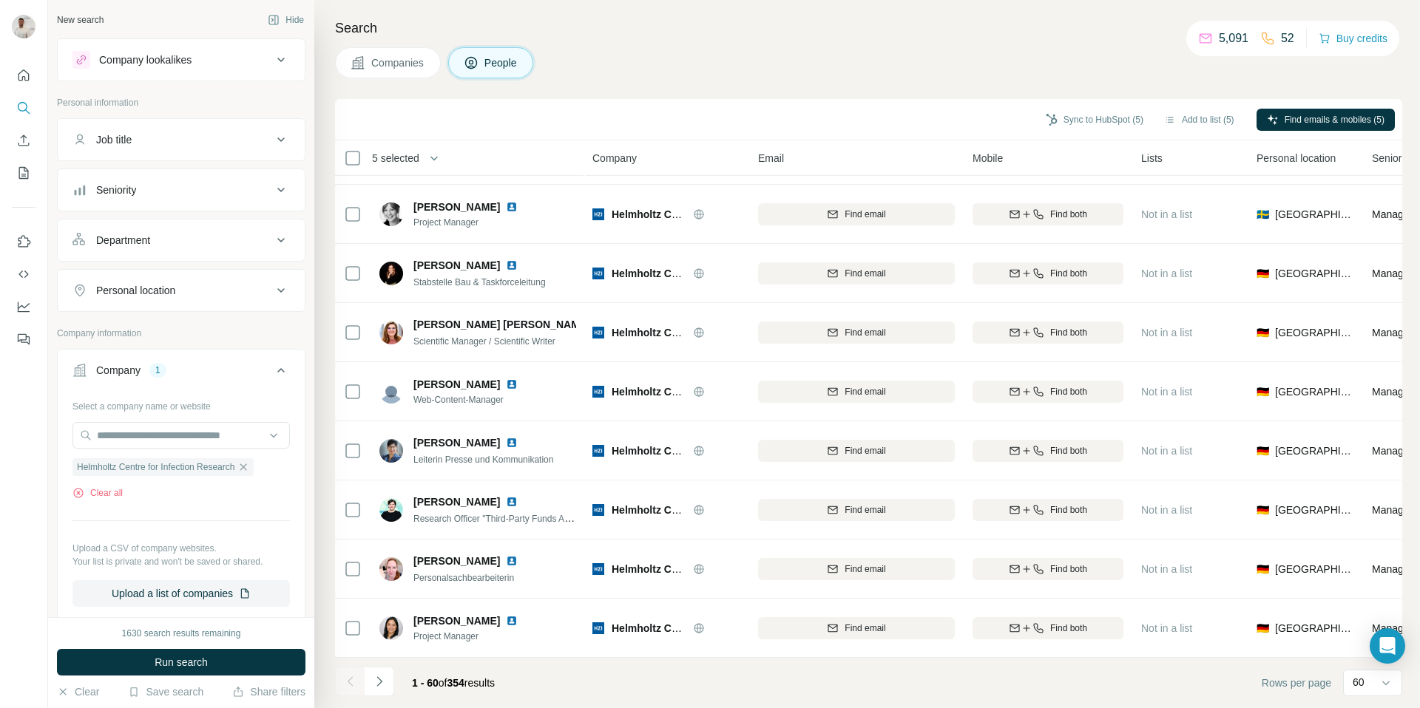
scroll to position [3067, 0]
click at [386, 685] on button "Navigate to next page" at bounding box center [379, 682] width 30 height 30
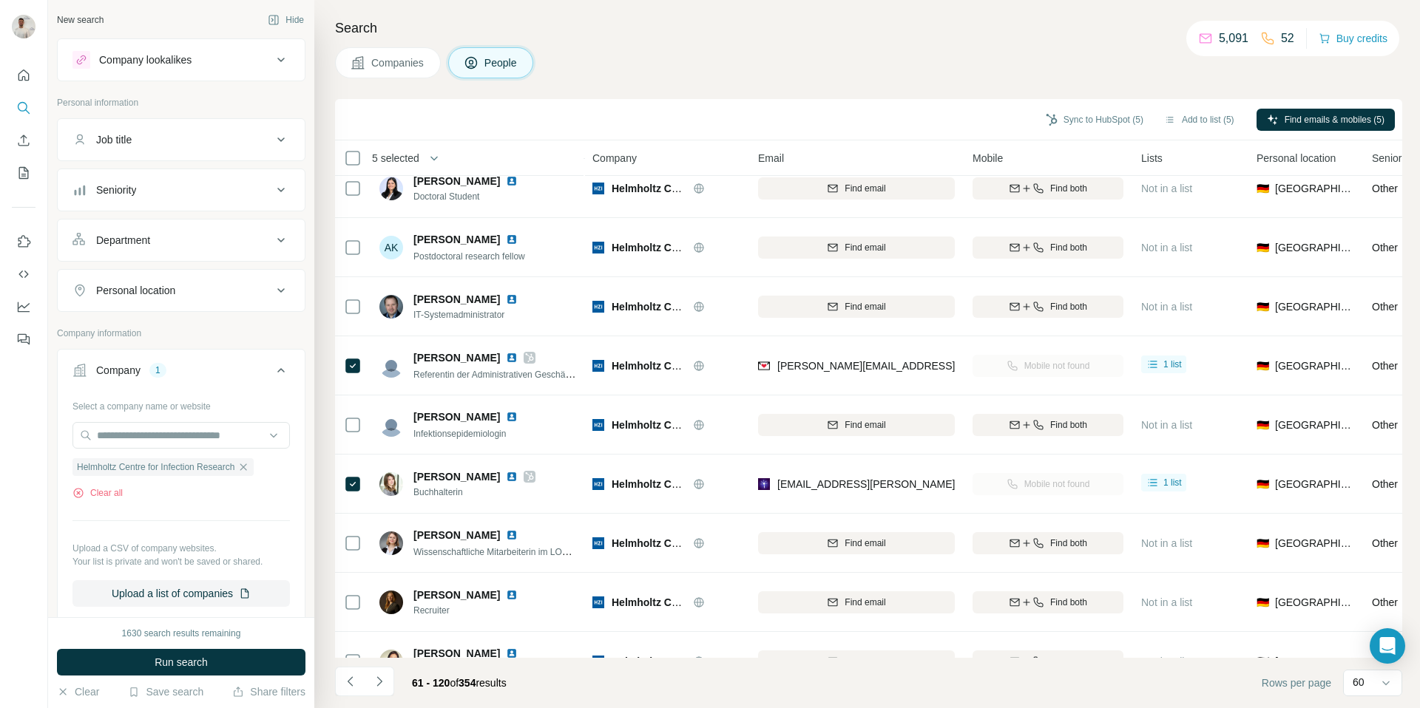
scroll to position [302, 0]
